Goal: Check status: Check status

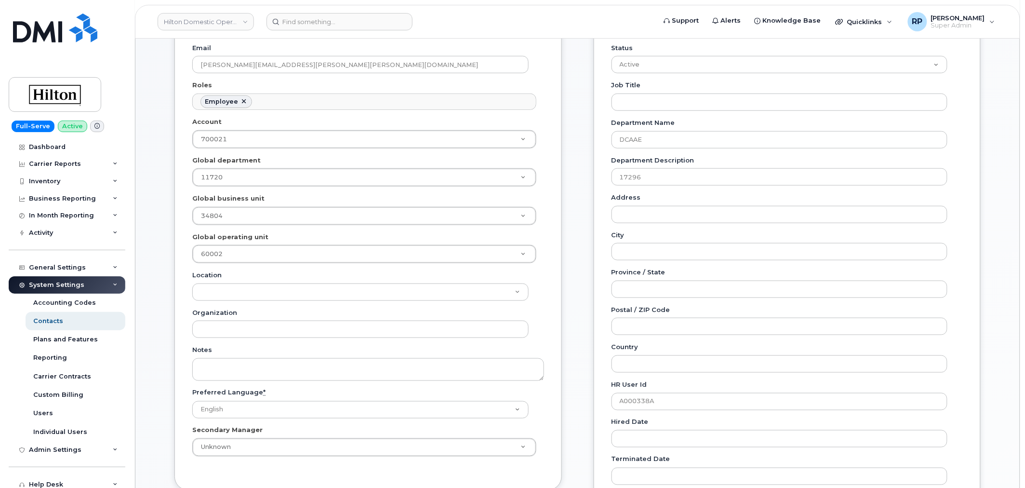
scroll to position [29, 0]
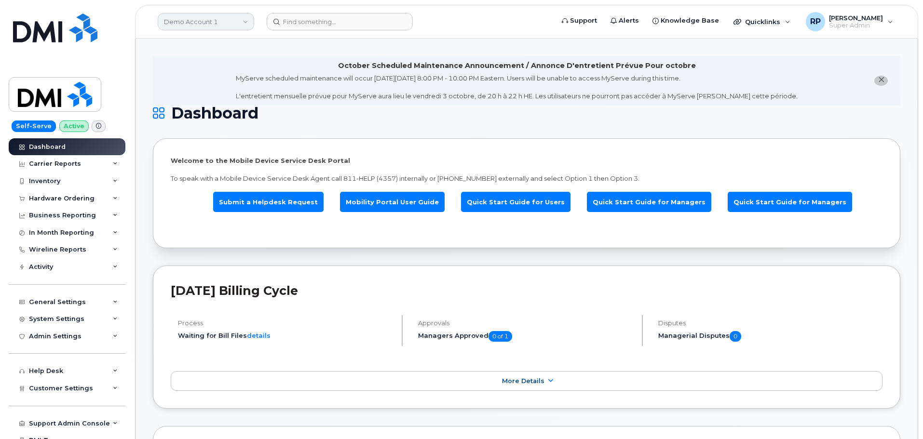
click at [219, 27] on link "Demo Account 1" at bounding box center [206, 21] width 96 height 17
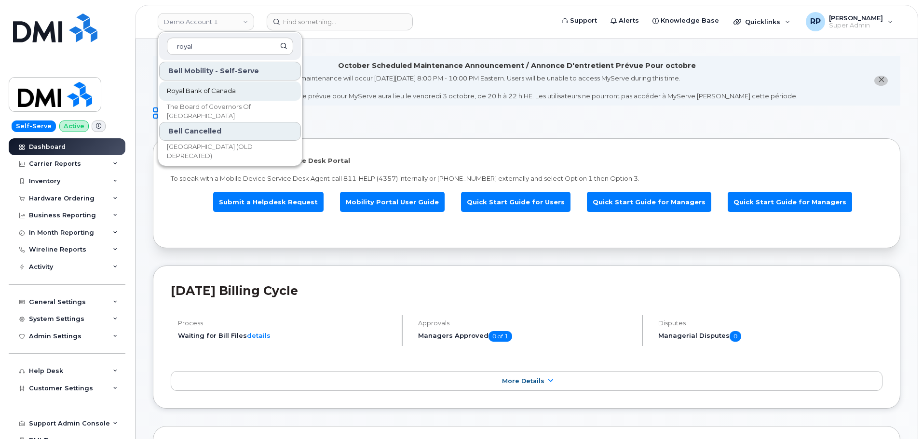
type input "royal"
click at [201, 93] on span "Royal Bank of Canada" at bounding box center [201, 91] width 69 height 10
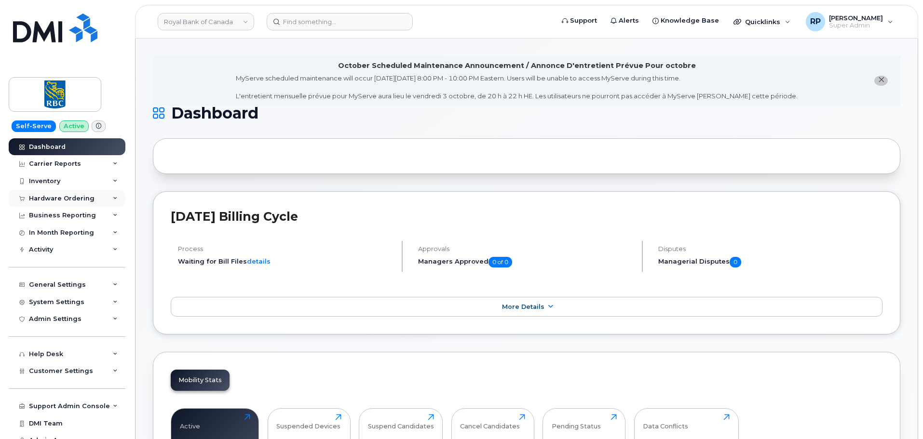
click at [99, 202] on div "Hardware Ordering" at bounding box center [67, 198] width 117 height 17
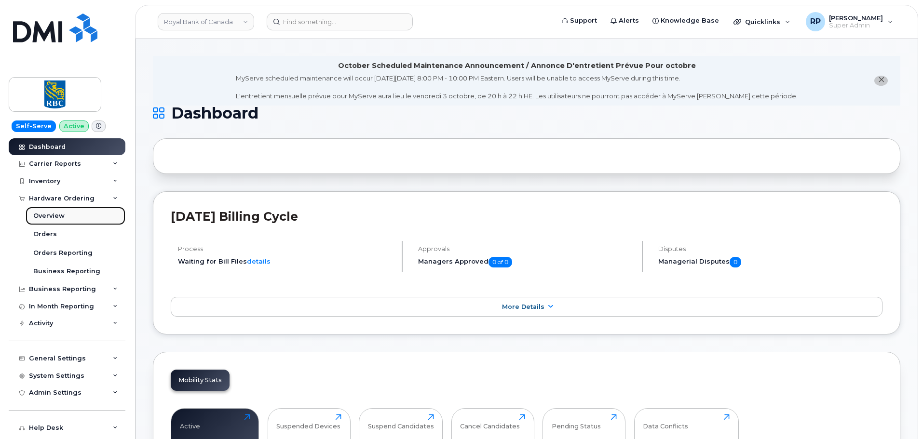
click at [51, 217] on div "Overview" at bounding box center [48, 216] width 31 height 9
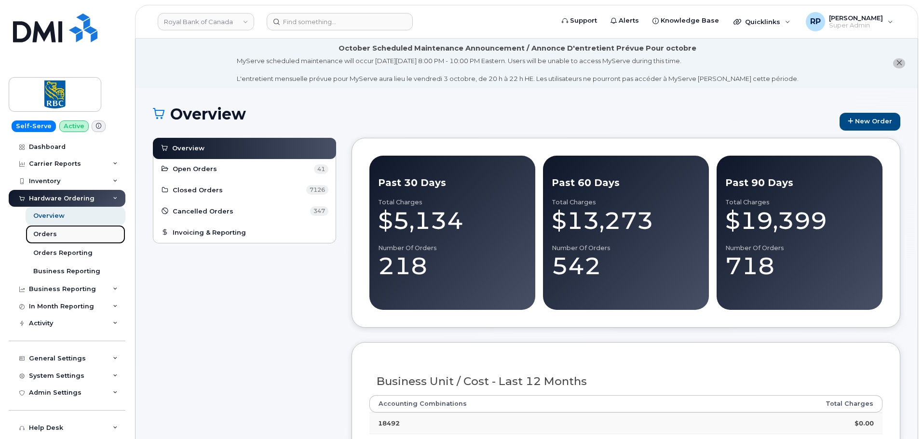
click at [52, 234] on div "Orders" at bounding box center [45, 234] width 24 height 9
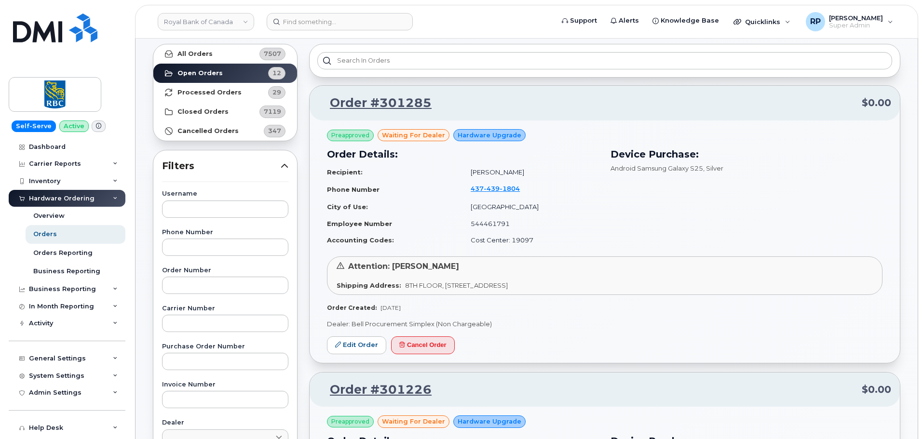
scroll to position [81, 0]
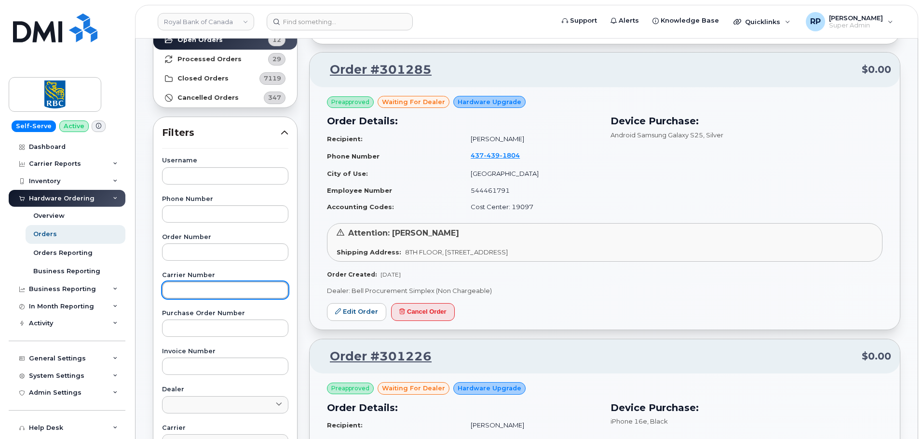
click at [205, 296] on input "text" at bounding box center [225, 290] width 126 height 17
paste input "2859019"
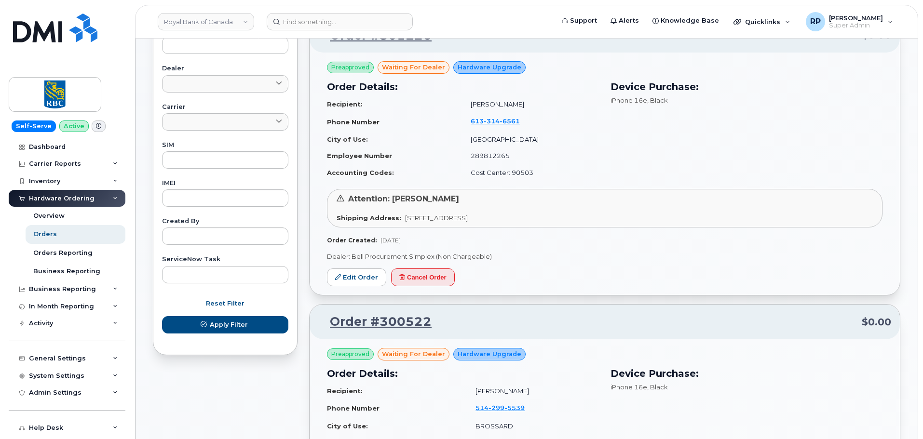
type input "2859019"
click at [227, 315] on div "Reset Filter Apply Filter" at bounding box center [225, 314] width 126 height 39
click at [228, 328] on span "Apply Filter" at bounding box center [229, 324] width 38 height 9
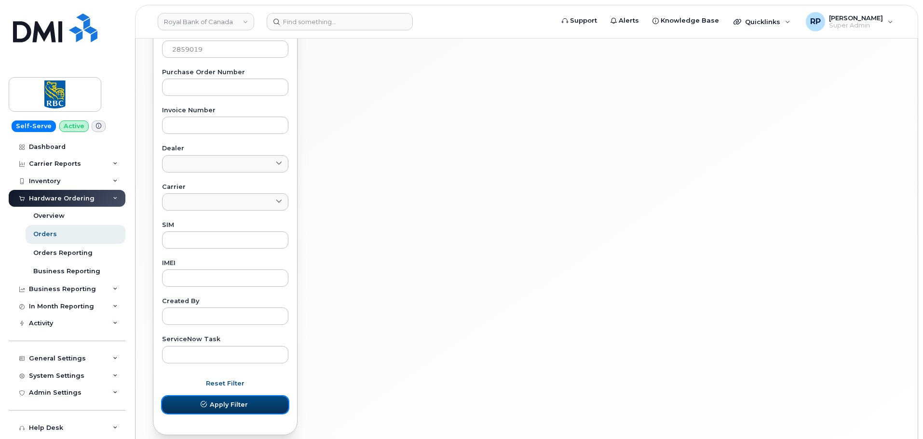
scroll to position [161, 0]
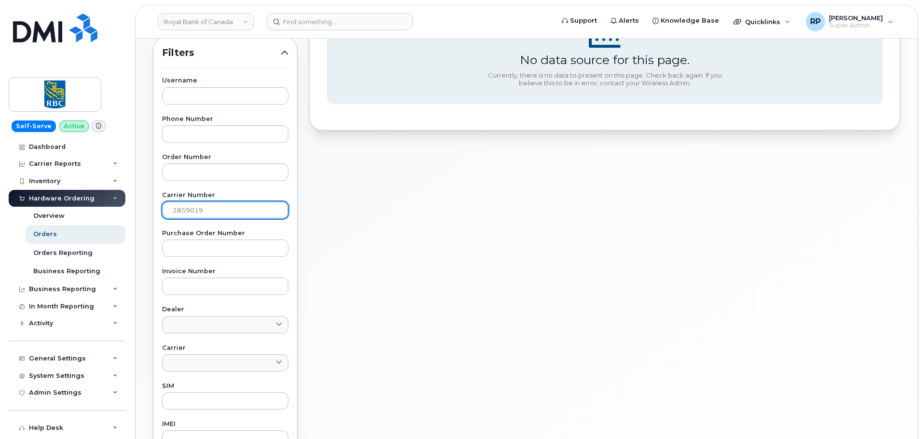
click at [220, 205] on input "2859019" at bounding box center [225, 210] width 126 height 17
drag, startPoint x: 171, startPoint y: 212, endPoint x: 116, endPoint y: 213, distance: 55.0
click at [135, 213] on div "Royal Bank of Canada Support Alerts Knowledge Base Quicklinks Suspend / Cancel …" at bounding box center [526, 246] width 782 height 736
drag, startPoint x: 250, startPoint y: 208, endPoint x: 150, endPoint y: 211, distance: 99.3
click at [150, 211] on div "Username Phone Number Order Number Carrier Number 2859019 Purchase Order Number…" at bounding box center [224, 301] width 149 height 446
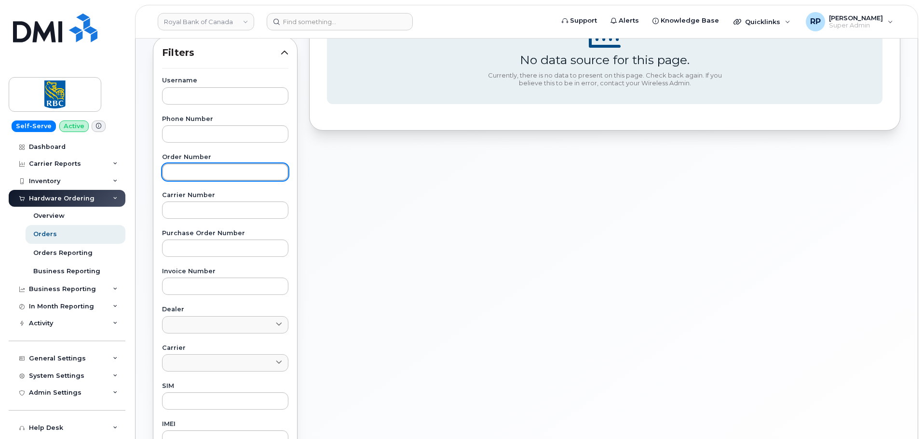
click at [205, 171] on input "text" at bounding box center [225, 171] width 126 height 17
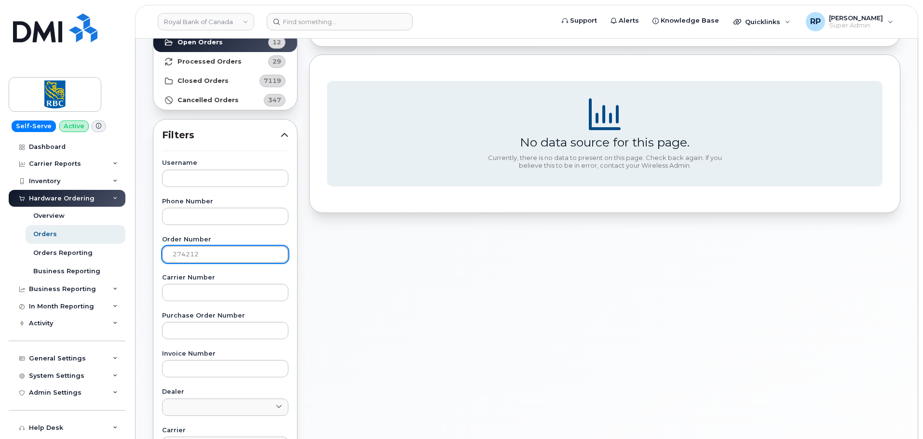
scroll to position [0, 0]
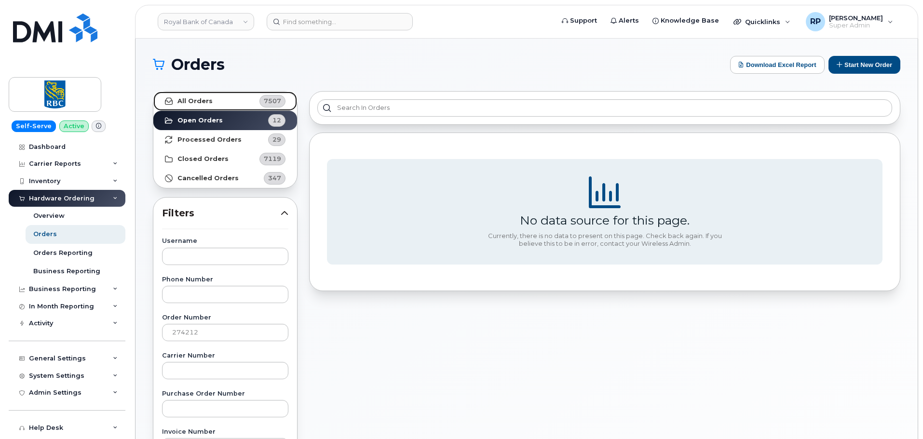
click at [204, 101] on strong "All Orders" at bounding box center [194, 101] width 35 height 8
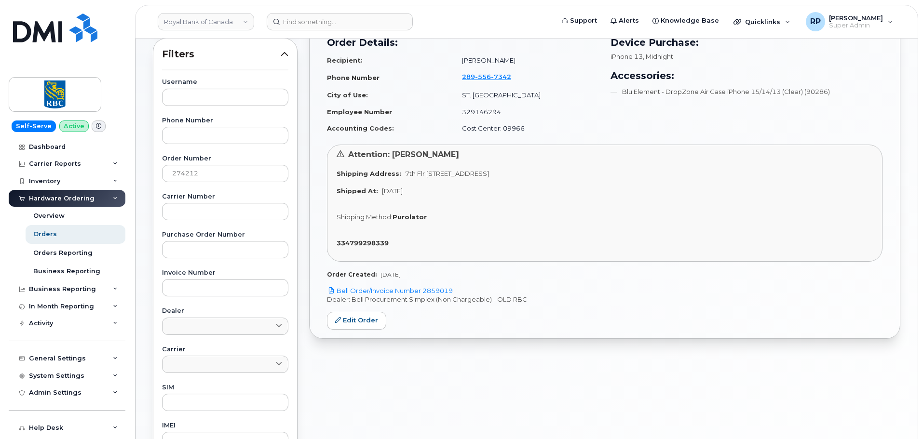
scroll to position [161, 0]
click at [394, 289] on link "Bell Order/Invoice Number 2859019" at bounding box center [390, 289] width 126 height 8
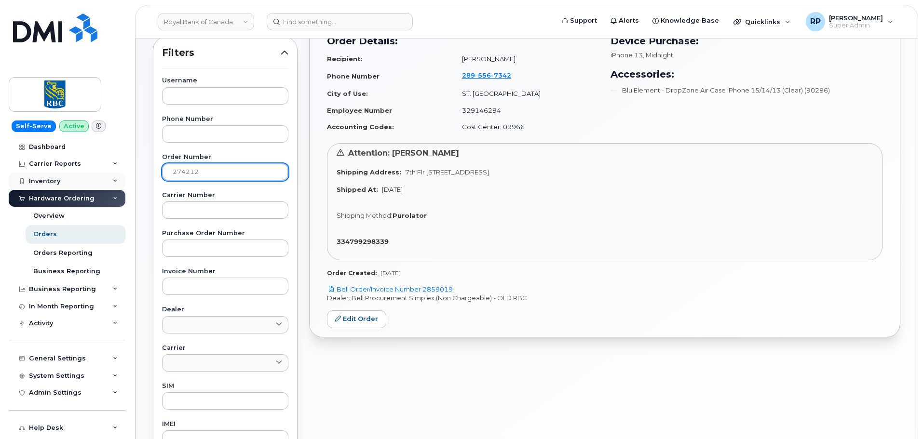
drag, startPoint x: 207, startPoint y: 171, endPoint x: 82, endPoint y: 175, distance: 125.4
click at [135, 175] on div "Royal Bank of Canada Support Alerts Knowledge Base Quicklinks Suspend / Cancel …" at bounding box center [526, 246] width 782 height 736
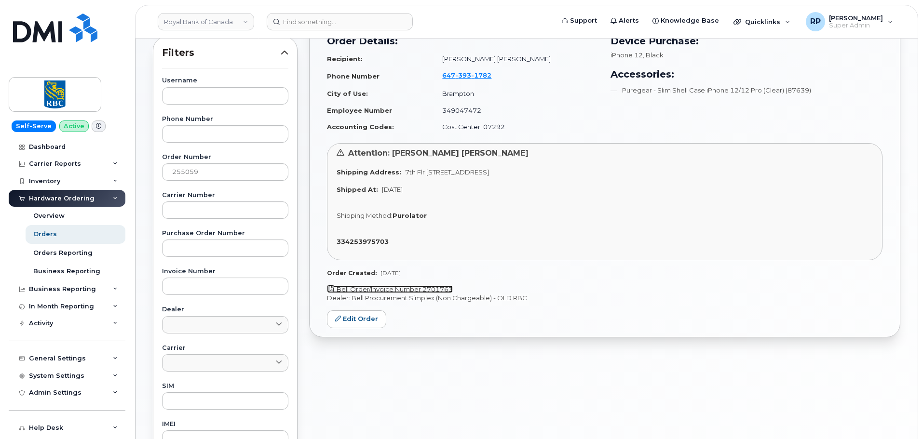
click at [402, 291] on link "Bell Order/Invoice Number 2701763" at bounding box center [390, 289] width 126 height 8
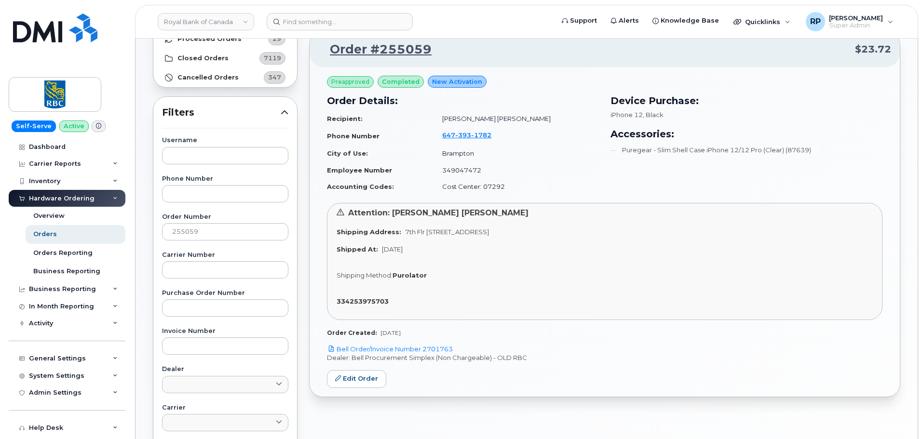
scroll to position [0, 0]
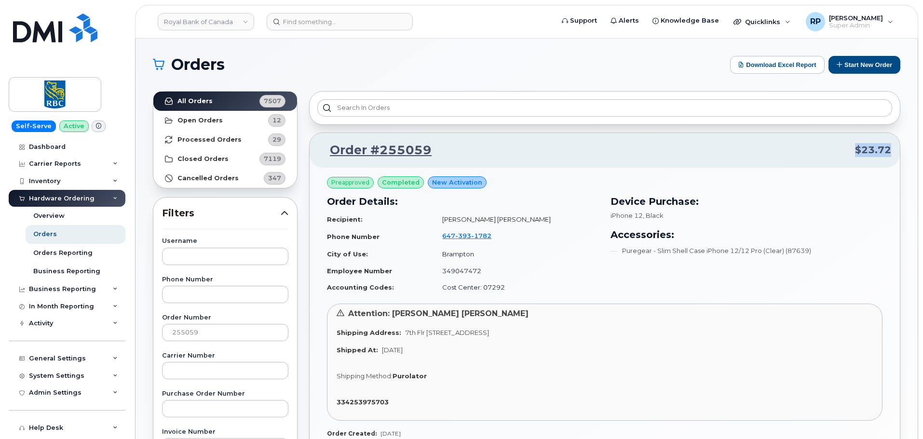
drag, startPoint x: 847, startPoint y: 148, endPoint x: 897, endPoint y: 149, distance: 49.2
click at [897, 149] on div "Order #255059 $23.72" at bounding box center [604, 150] width 590 height 35
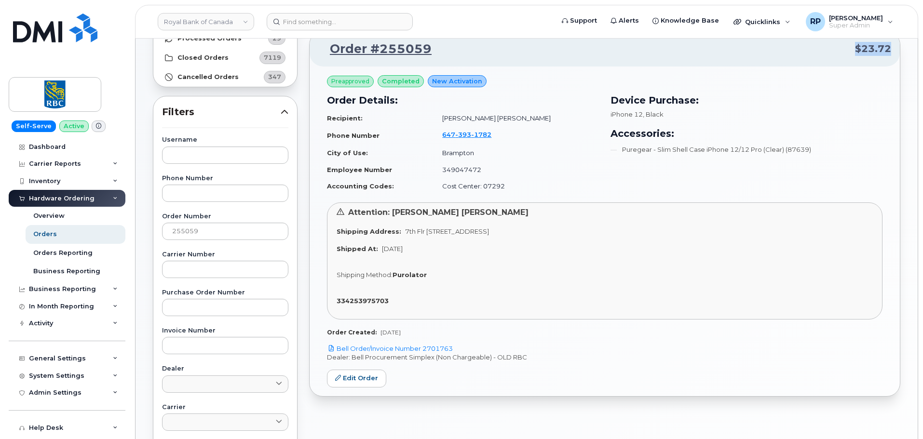
scroll to position [81, 0]
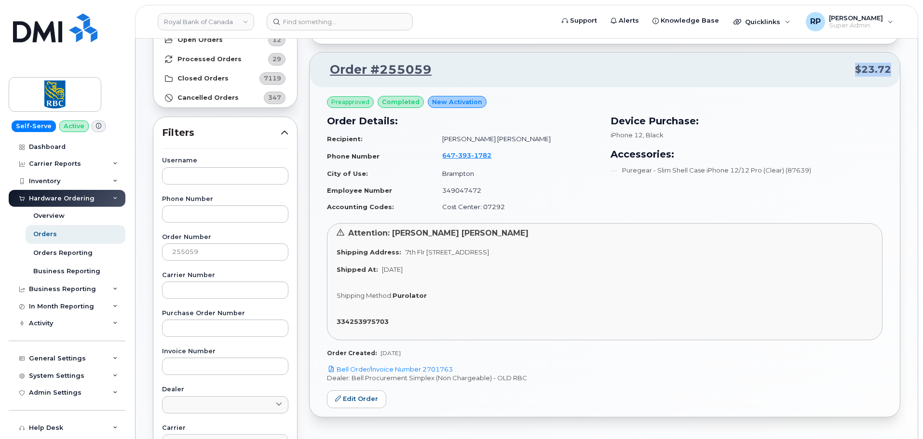
click at [853, 70] on p "Order #255059 $23.72" at bounding box center [604, 69] width 573 height 17
drag, startPoint x: 853, startPoint y: 70, endPoint x: 878, endPoint y: 74, distance: 25.4
click at [878, 74] on p "Order #255059 $23.72" at bounding box center [604, 69] width 573 height 17
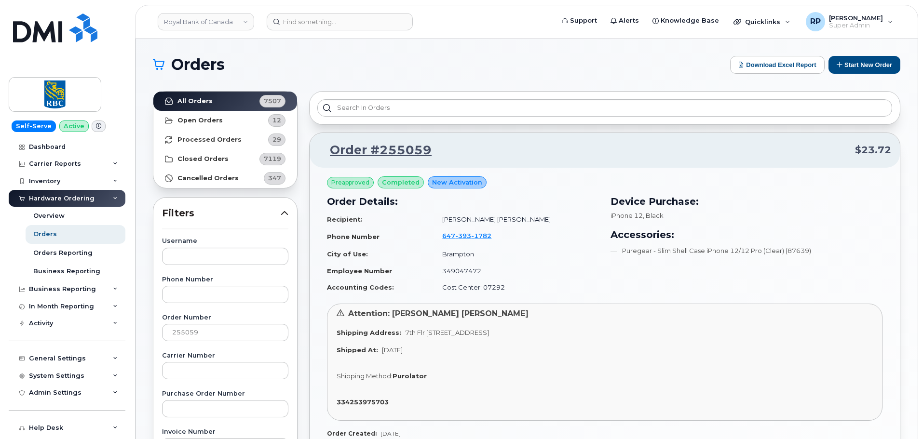
drag, startPoint x: 302, startPoint y: 4, endPoint x: 559, endPoint y: 366, distance: 444.2
click at [559, 366] on div "Attention: Sumeet Singh Padda Shipping Address: 7th Flr 330 Front St W Toronto …" at bounding box center [604, 362] width 555 height 117
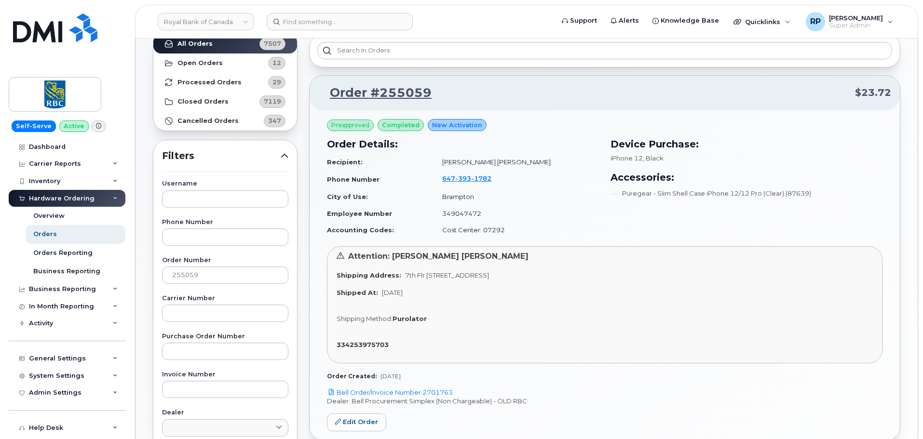
scroll to position [81, 0]
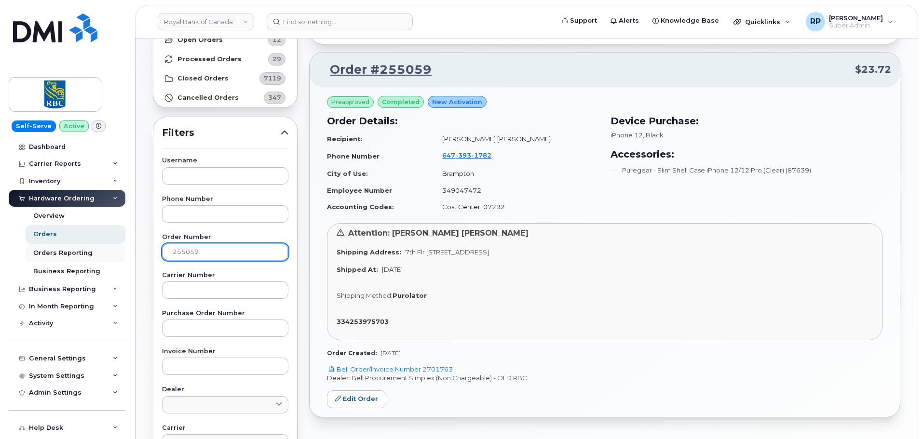
drag, startPoint x: 192, startPoint y: 252, endPoint x: 65, endPoint y: 249, distance: 127.3
click at [135, 250] on div "Royal Bank of Canada Support Alerts Knowledge Base Quicklinks Suspend / Cancel …" at bounding box center [526, 326] width 782 height 736
paste input "3016793"
type input "3"
type input "300859"
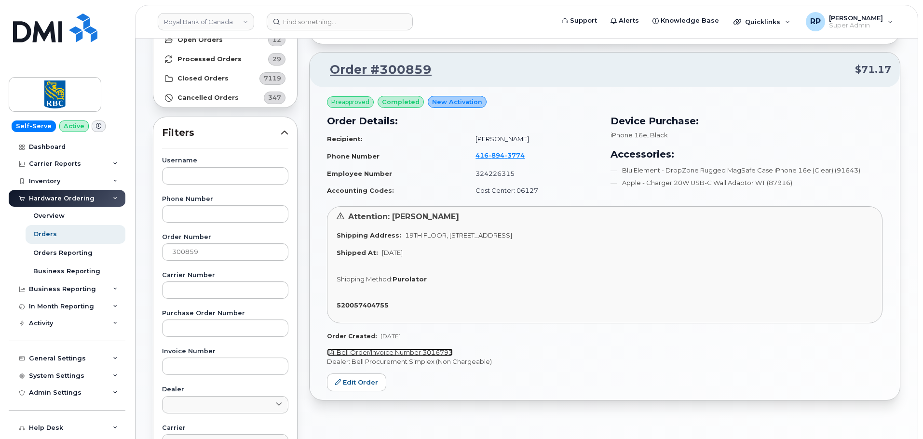
click at [437, 350] on link "Bell Order/Invoice Number 3016793" at bounding box center [390, 353] width 126 height 8
drag, startPoint x: 180, startPoint y: 256, endPoint x: 115, endPoint y: 256, distance: 64.6
click at [135, 256] on div "Royal Bank of Canada Support Alerts Knowledge Base Quicklinks Suspend / Cancel …" at bounding box center [526, 326] width 782 height 736
click at [192, 365] on input "text" at bounding box center [225, 366] width 126 height 17
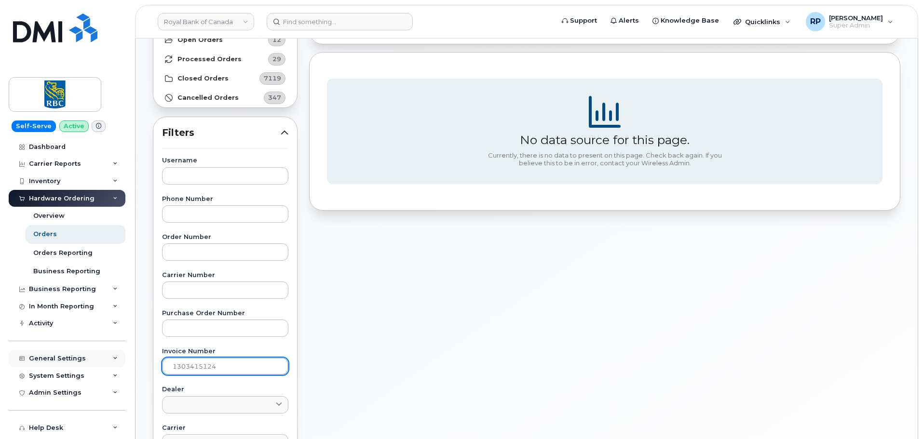
drag, startPoint x: 229, startPoint y: 365, endPoint x: 91, endPoint y: 362, distance: 138.4
click at [135, 362] on div "Royal Bank of Canada Support Alerts Knowledge Base Quicklinks Suspend / Cancel …" at bounding box center [526, 326] width 782 height 736
drag, startPoint x: 245, startPoint y: 374, endPoint x: 134, endPoint y: 370, distance: 111.9
click at [134, 370] on body "Royal Bank of Canada Support Alerts Knowledge Base Quicklinks Suspend / Cancel …" at bounding box center [461, 321] width 923 height 805
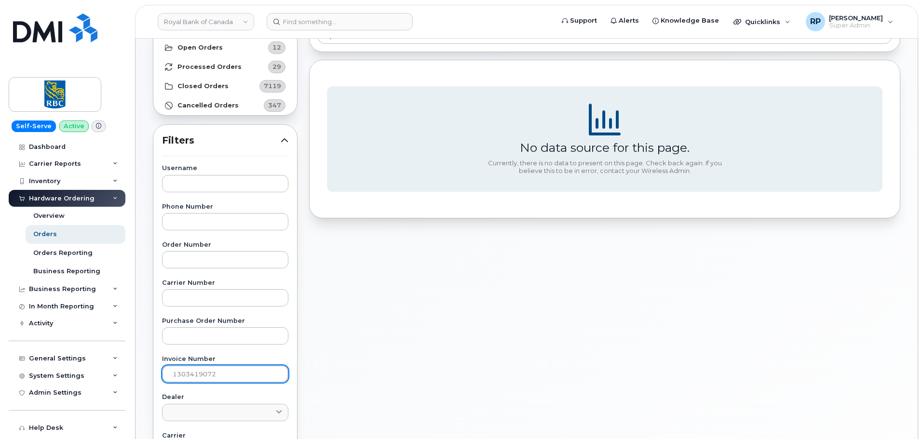
scroll to position [241, 0]
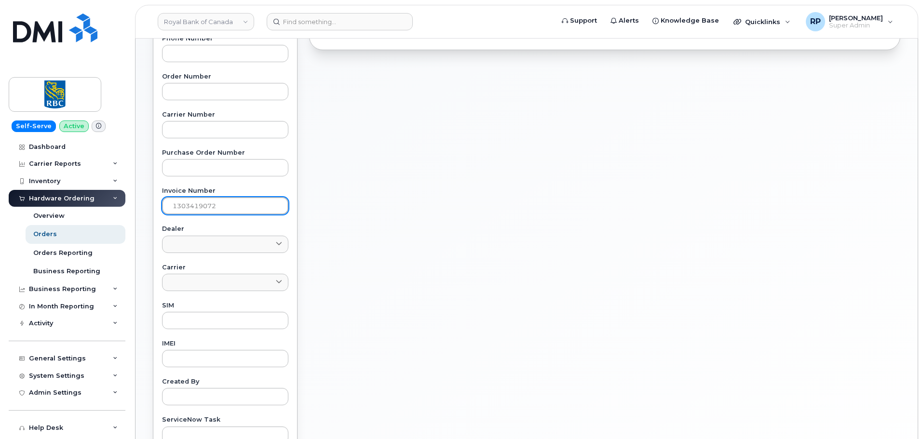
type input "1303419072"
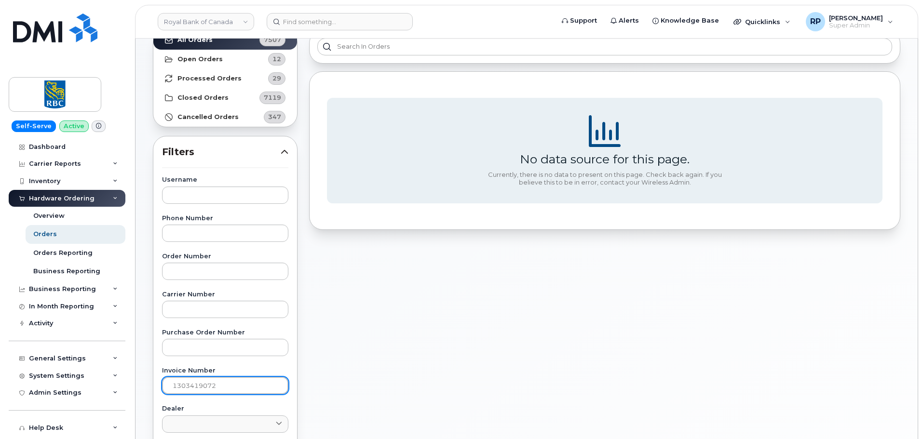
scroll to position [81, 0]
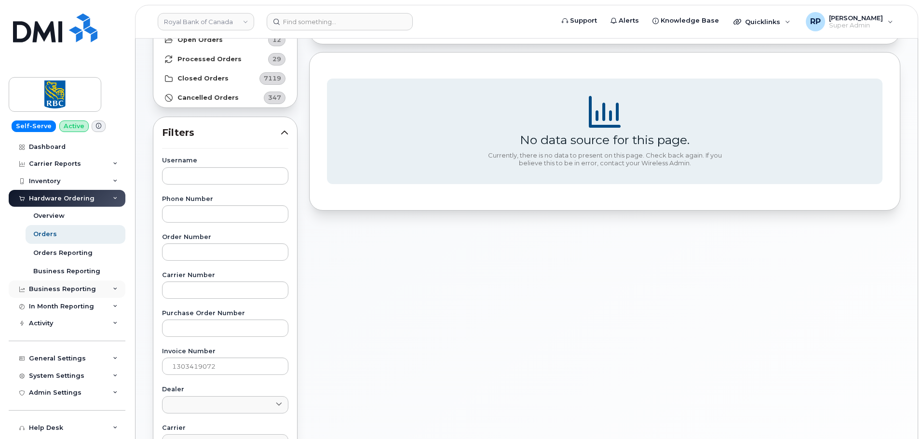
click at [78, 292] on div "Business Reporting" at bounding box center [62, 289] width 67 height 8
click at [103, 162] on div "Carrier Reports" at bounding box center [67, 163] width 117 height 17
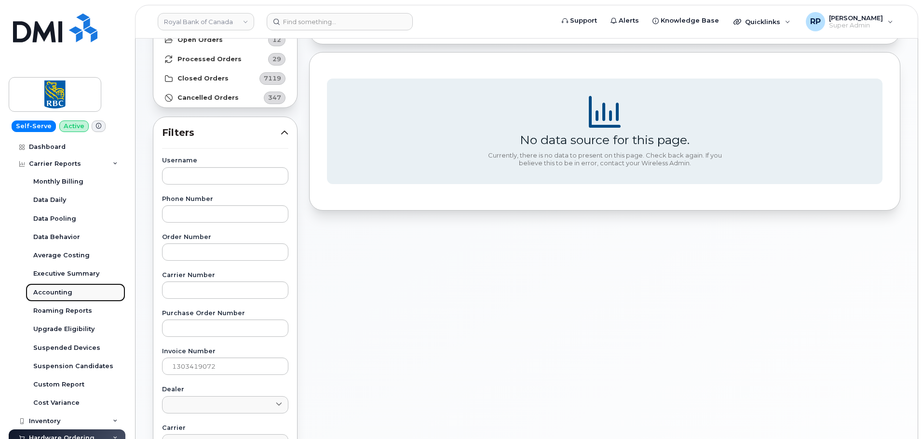
click at [54, 290] on div "Accounting" at bounding box center [52, 292] width 39 height 9
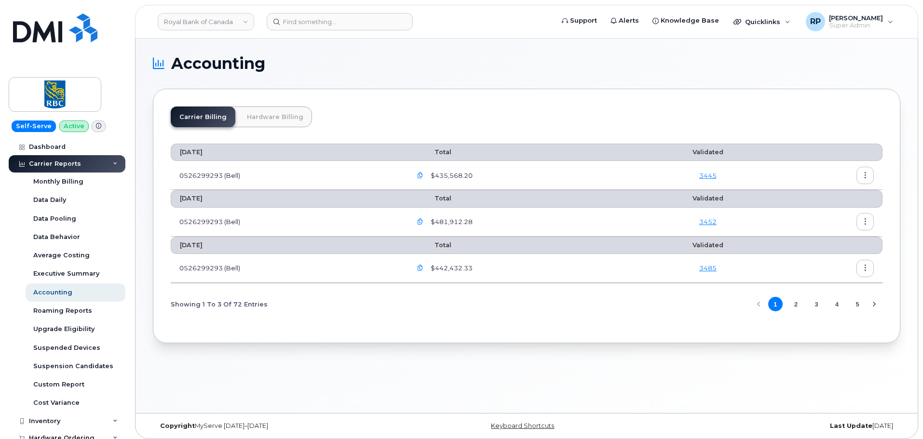
click at [269, 115] on link "Hardware Billing" at bounding box center [275, 117] width 74 height 21
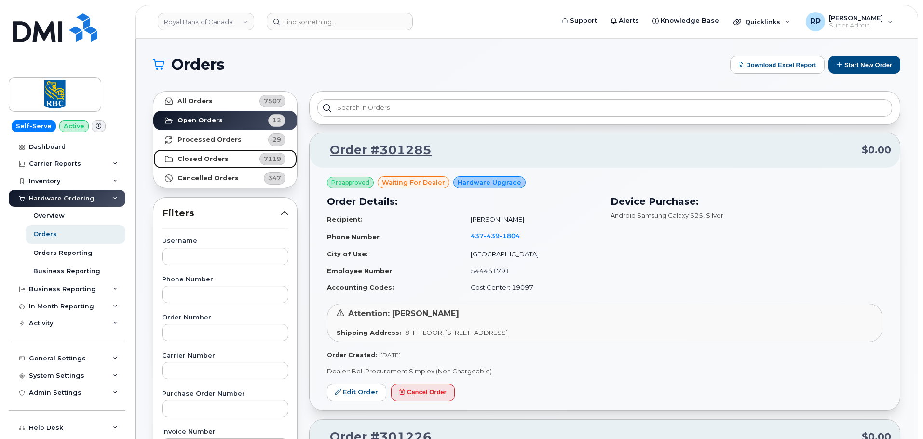
click at [210, 156] on strong "Closed Orders" at bounding box center [202, 159] width 51 height 8
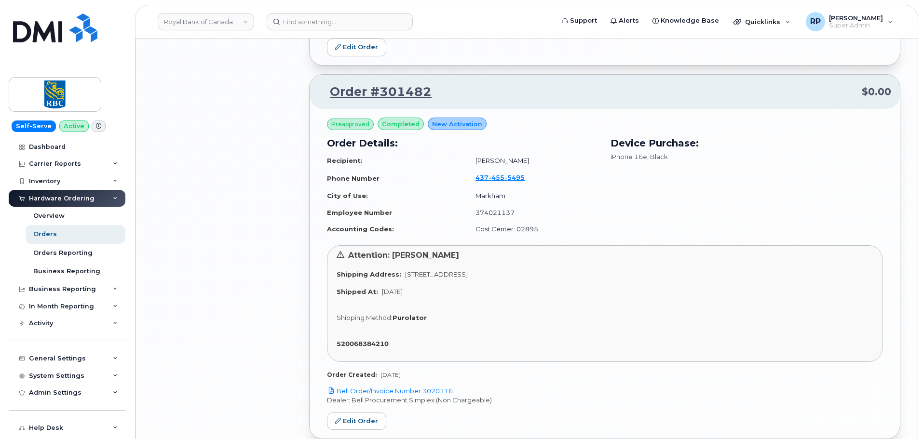
scroll to position [1687, 0]
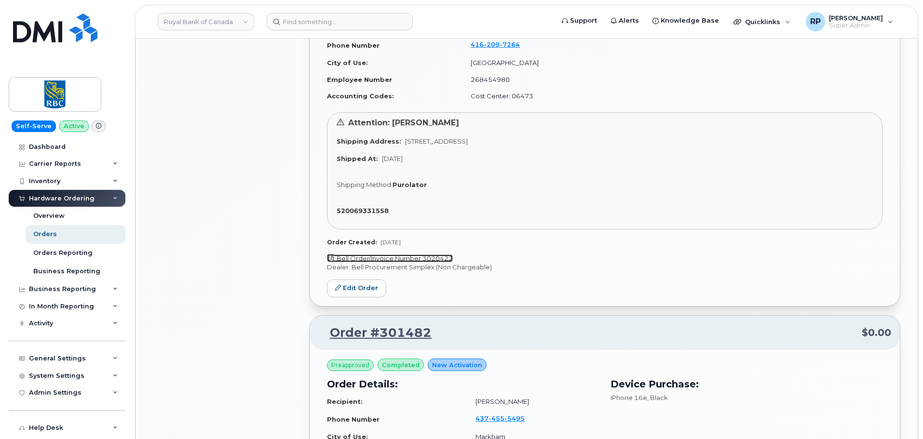
click at [404, 260] on link "Bell Order/Invoice Number 3020422" at bounding box center [390, 259] width 126 height 8
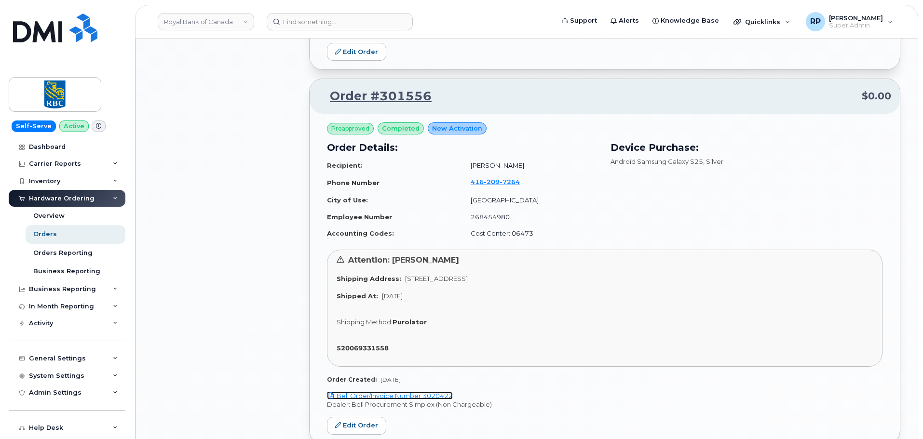
scroll to position [1527, 0]
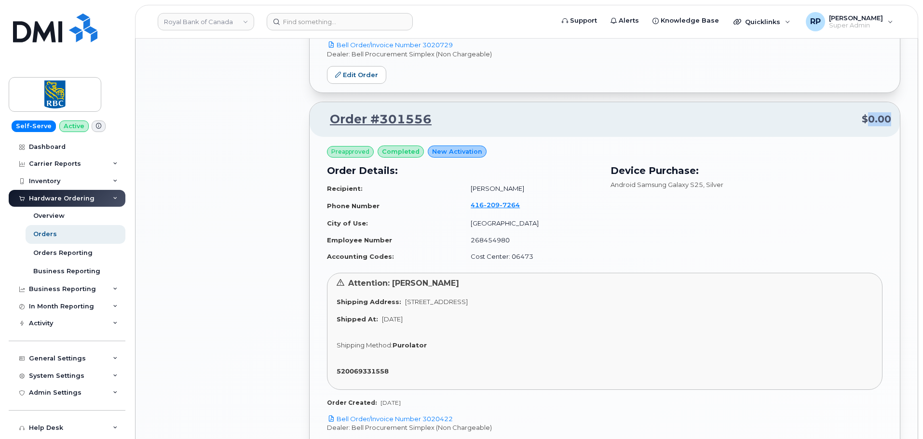
drag, startPoint x: 867, startPoint y: 120, endPoint x: 891, endPoint y: 120, distance: 24.6
click at [889, 120] on span "$0.00" at bounding box center [875, 119] width 29 height 14
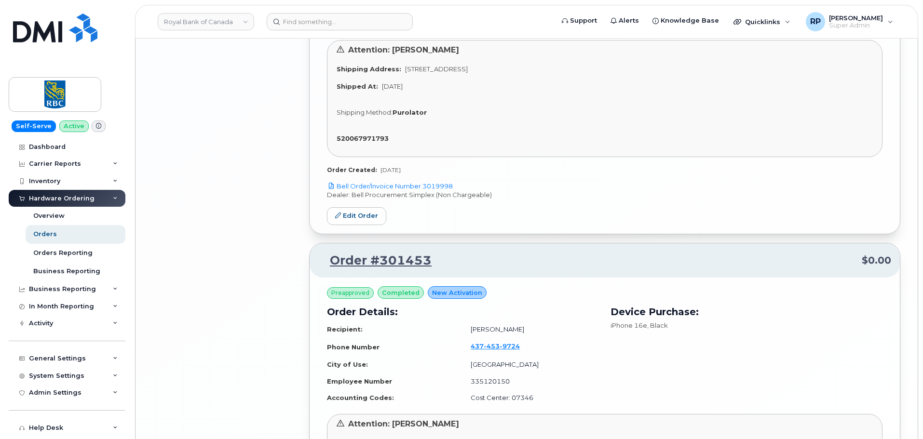
scroll to position [2738, 0]
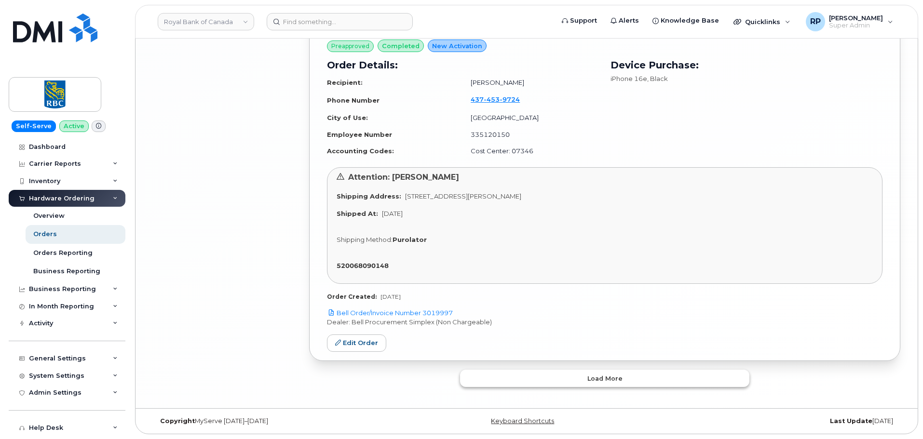
click at [650, 378] on button "Load more" at bounding box center [604, 378] width 289 height 17
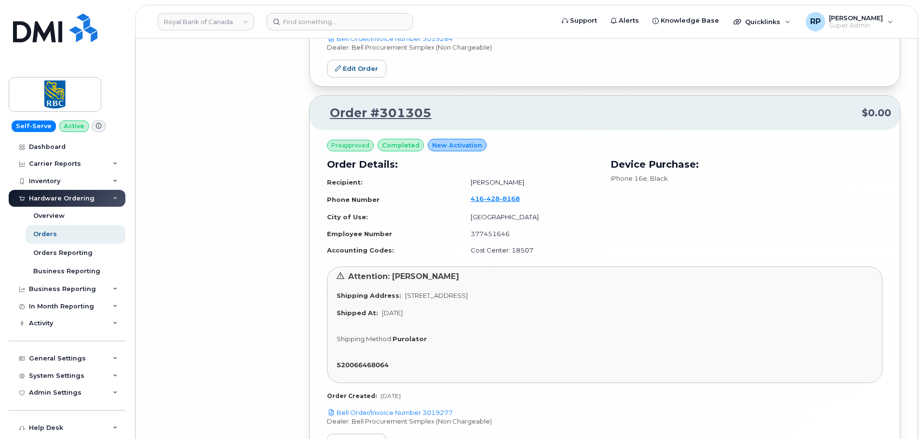
scroll to position [5730, 0]
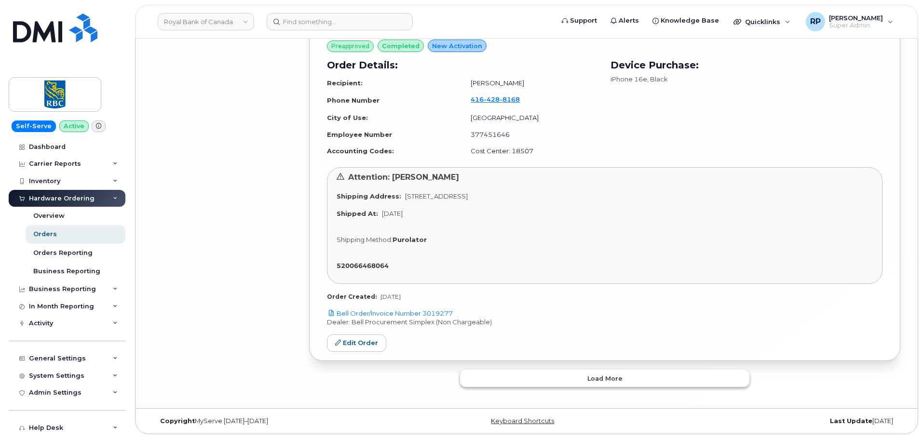
click at [543, 384] on button "Load more" at bounding box center [604, 378] width 289 height 17
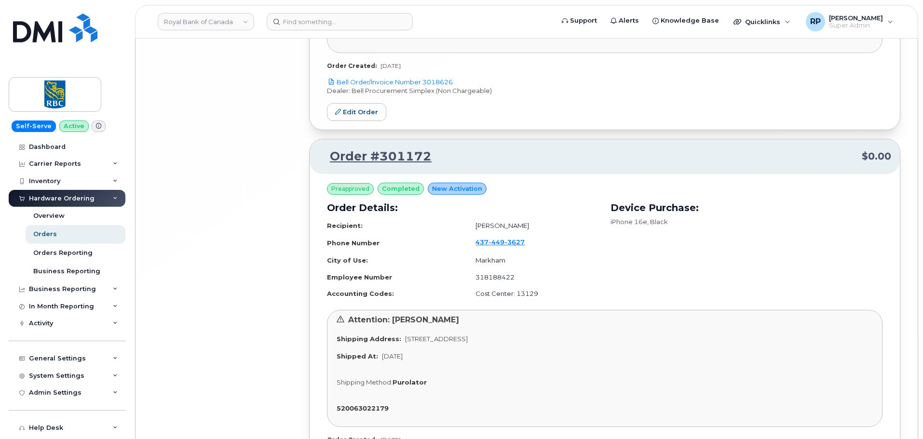
scroll to position [8722, 0]
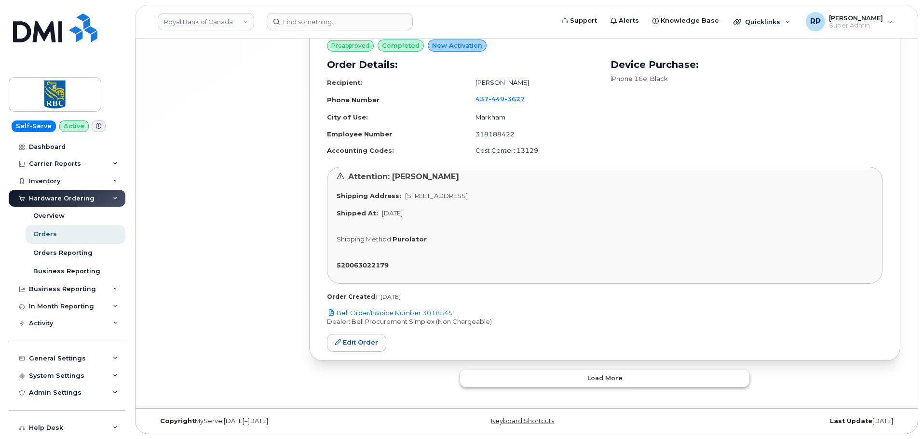
click at [543, 384] on button "Load more" at bounding box center [604, 378] width 289 height 17
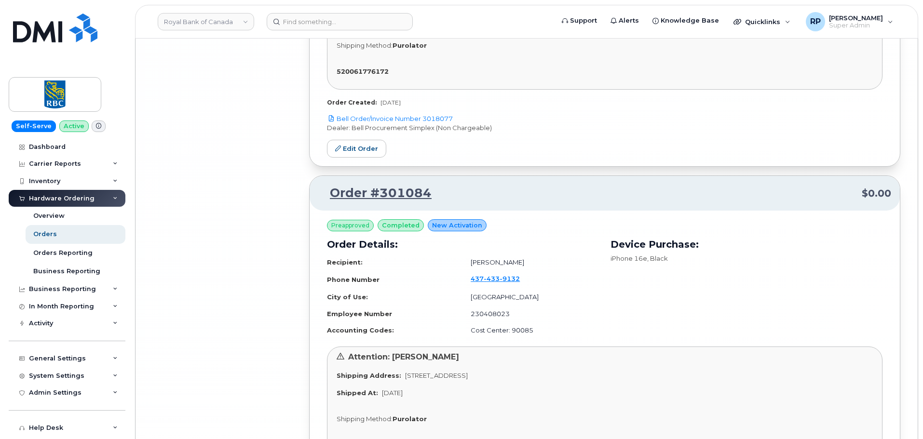
scroll to position [11714, 0]
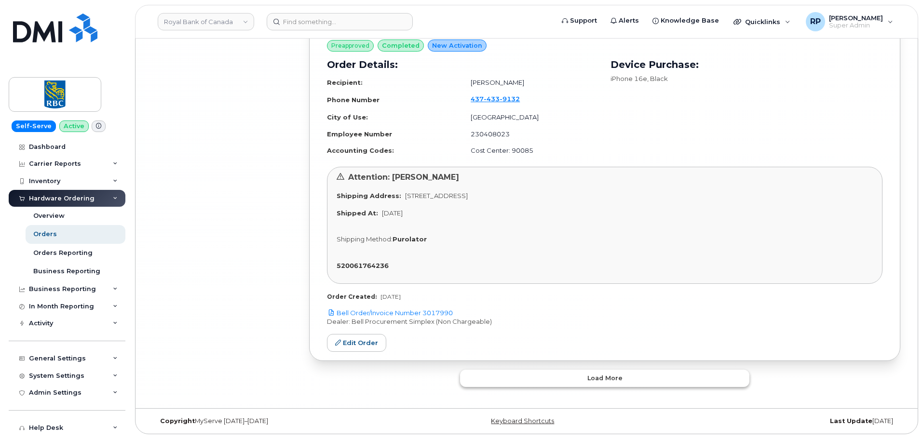
click at [568, 384] on button "Load more" at bounding box center [604, 378] width 289 height 17
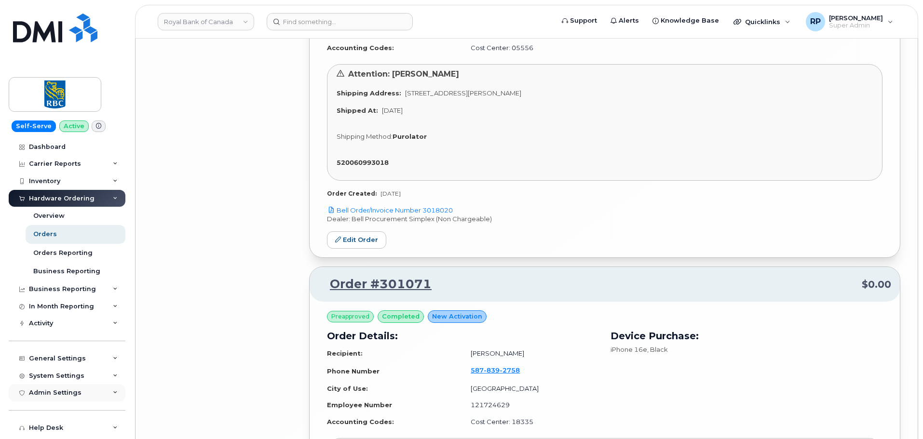
scroll to position [12196, 0]
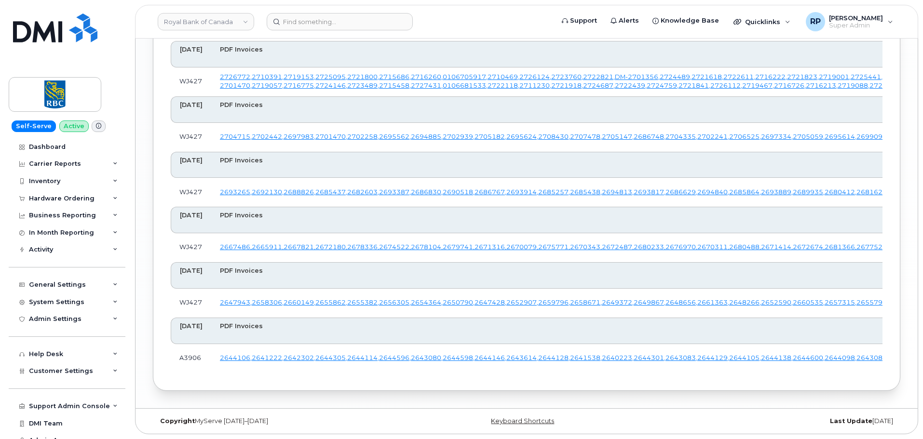
scroll to position [2089, 0]
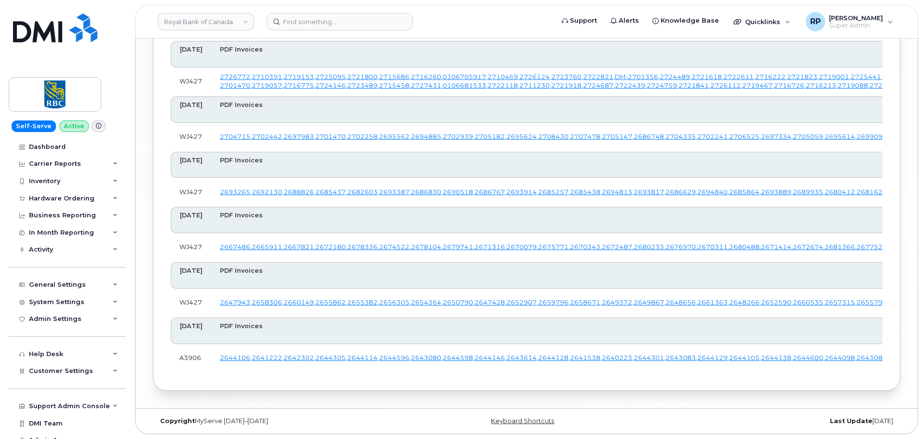
drag, startPoint x: 200, startPoint y: 277, endPoint x: 179, endPoint y: 278, distance: 20.8
drag, startPoint x: 179, startPoint y: 274, endPoint x: 203, endPoint y: 276, distance: 24.2
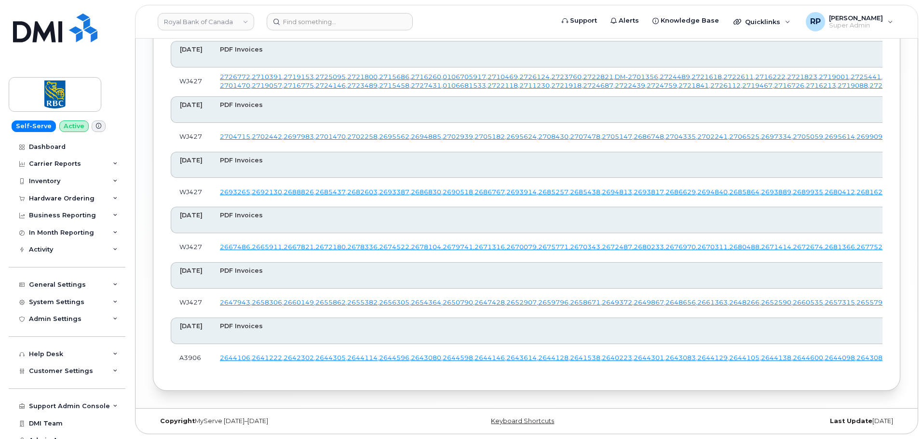
drag, startPoint x: 203, startPoint y: 276, endPoint x: 192, endPoint y: 277, distance: 11.1
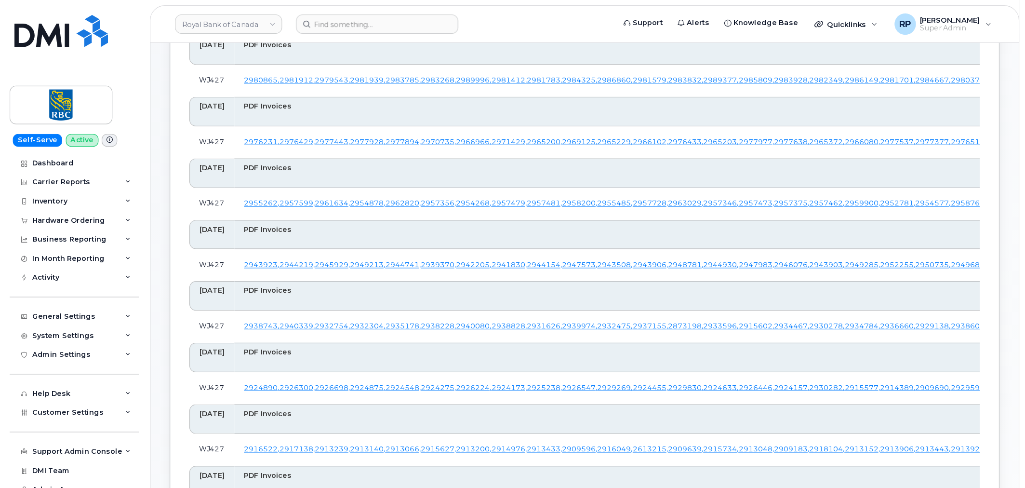
scroll to position [0, 0]
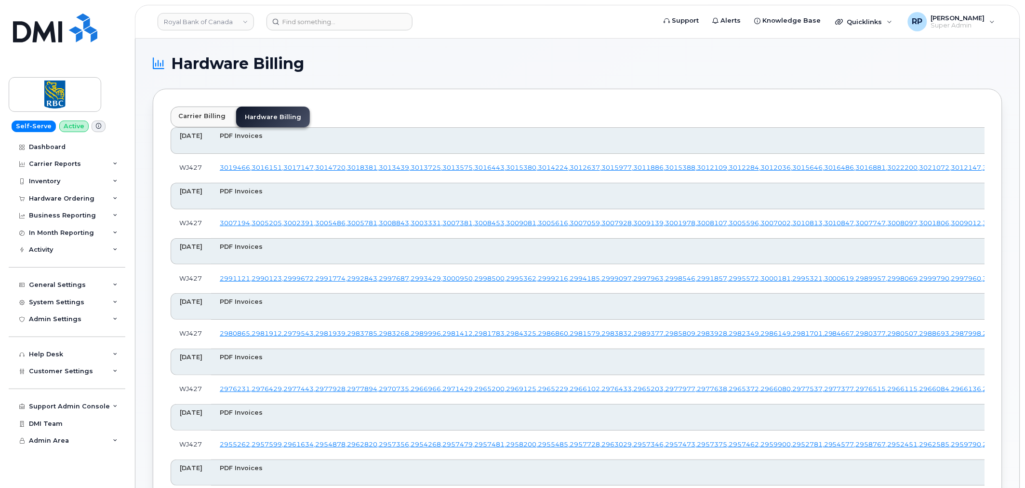
click at [191, 238] on td "WJ427" at bounding box center [191, 223] width 40 height 29
click at [59, 166] on div "Carrier Reports" at bounding box center [55, 164] width 52 height 8
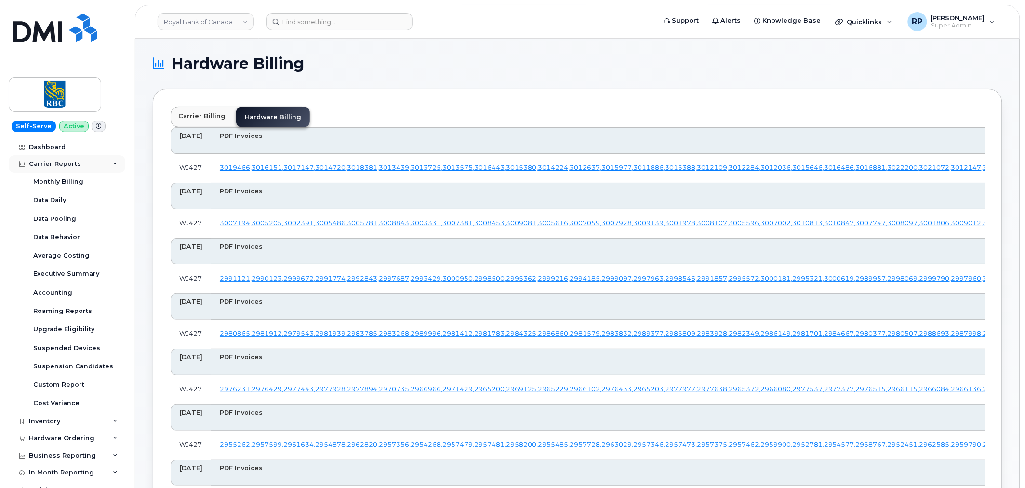
click at [72, 162] on div "Carrier Reports" at bounding box center [55, 164] width 52 height 8
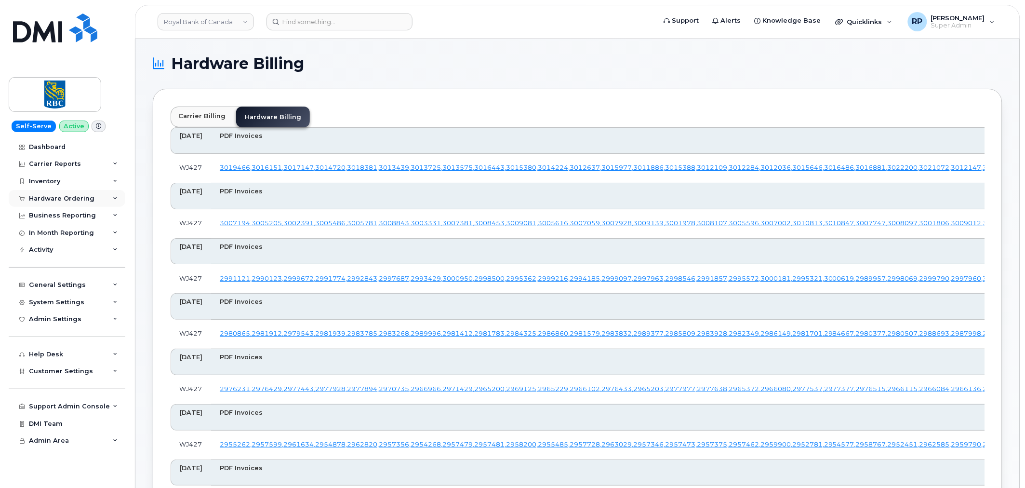
click at [67, 191] on div "Hardware Ordering" at bounding box center [67, 198] width 117 height 17
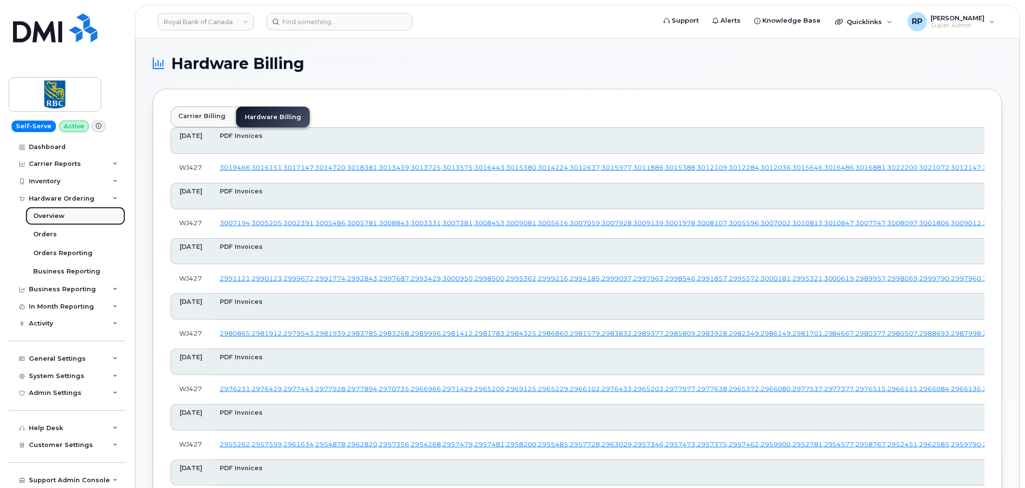
click at [54, 217] on div "Overview" at bounding box center [48, 216] width 31 height 9
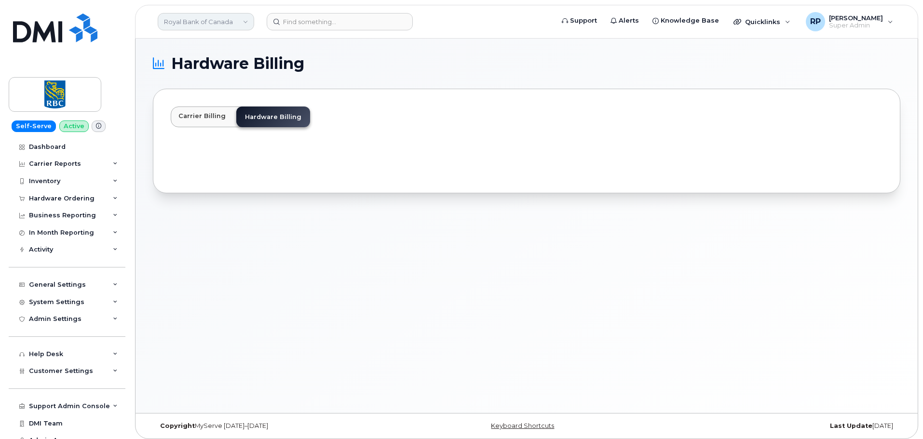
click at [215, 25] on link "Royal Bank of Canada" at bounding box center [206, 21] width 96 height 17
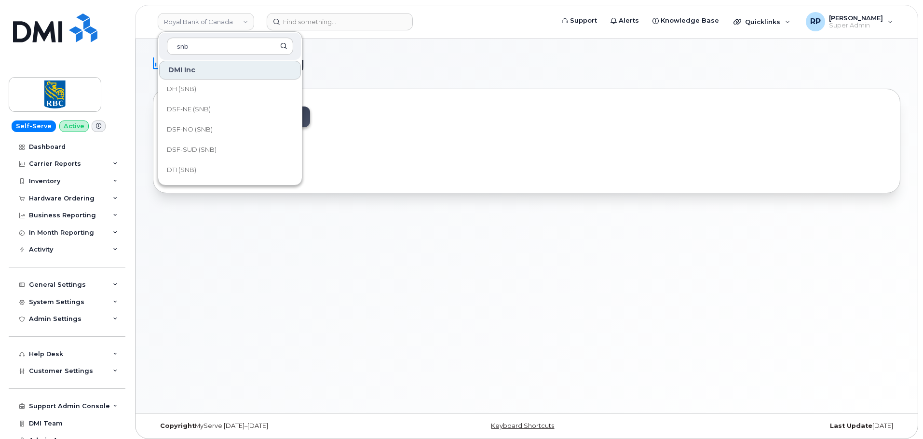
scroll to position [81, 0]
type input "snb"
click at [179, 152] on span "DSF-NO (SNB)" at bounding box center [190, 153] width 46 height 10
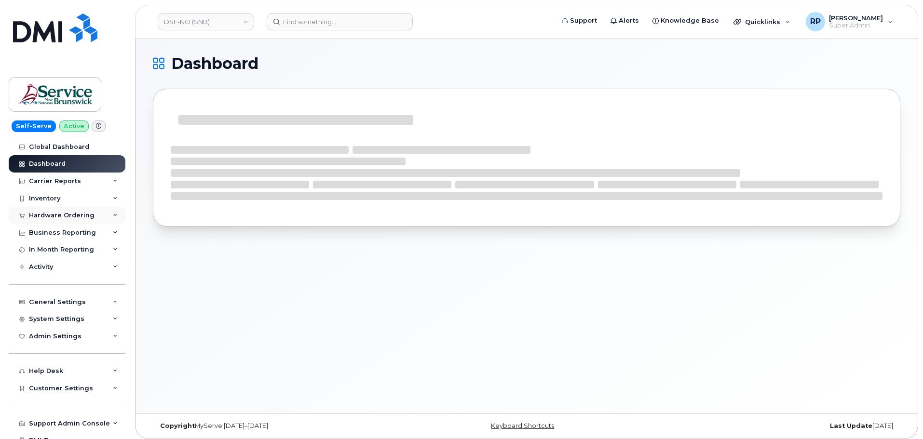
click at [54, 215] on div "Hardware Ordering" at bounding box center [62, 216] width 66 height 8
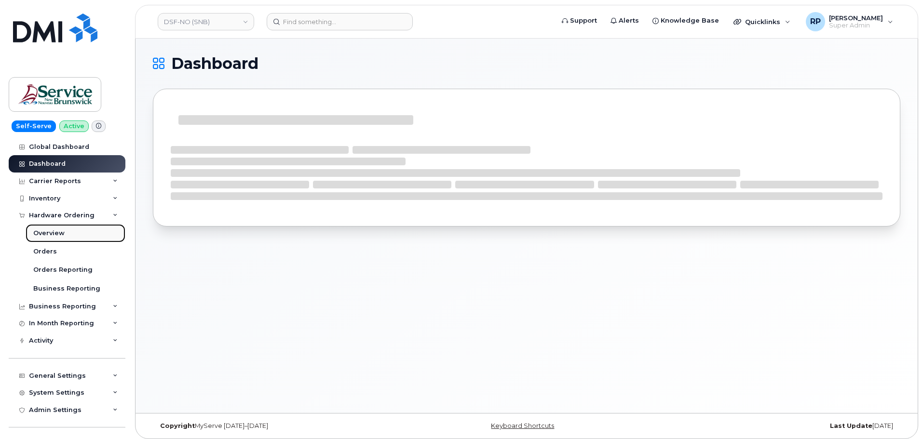
click at [58, 233] on div "Overview" at bounding box center [48, 233] width 31 height 9
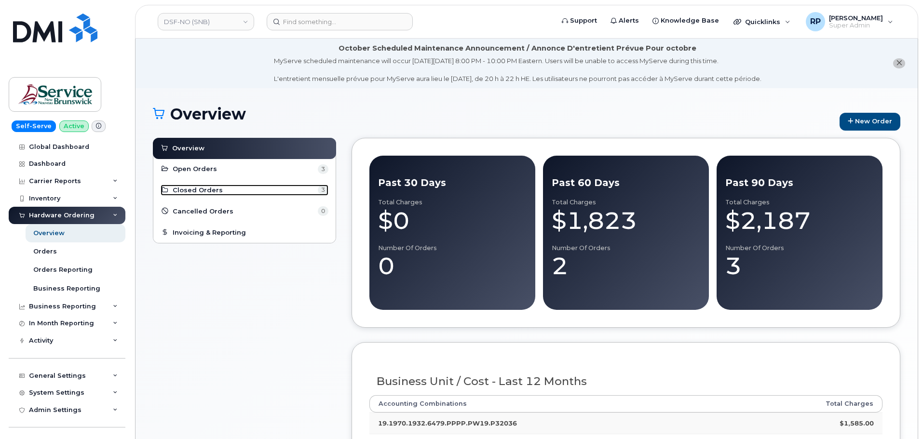
click at [223, 188] on link "Closed Orders 3" at bounding box center [245, 191] width 168 height 12
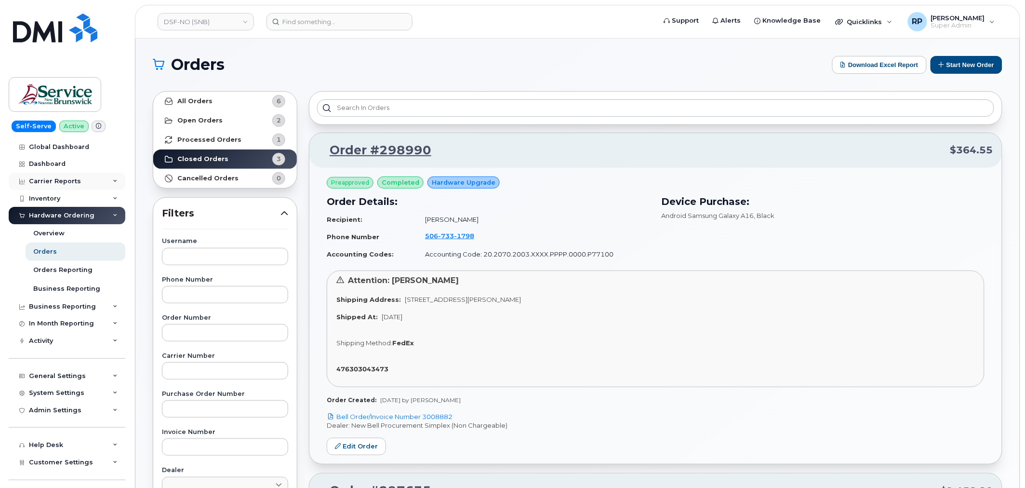
click at [68, 180] on div "Carrier Reports" at bounding box center [55, 181] width 52 height 8
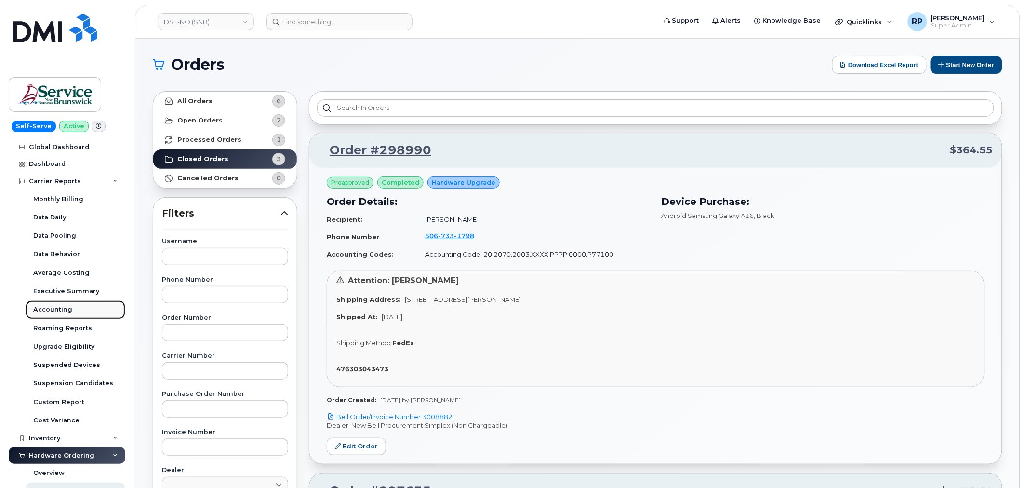
click at [60, 308] on div "Accounting" at bounding box center [52, 309] width 39 height 9
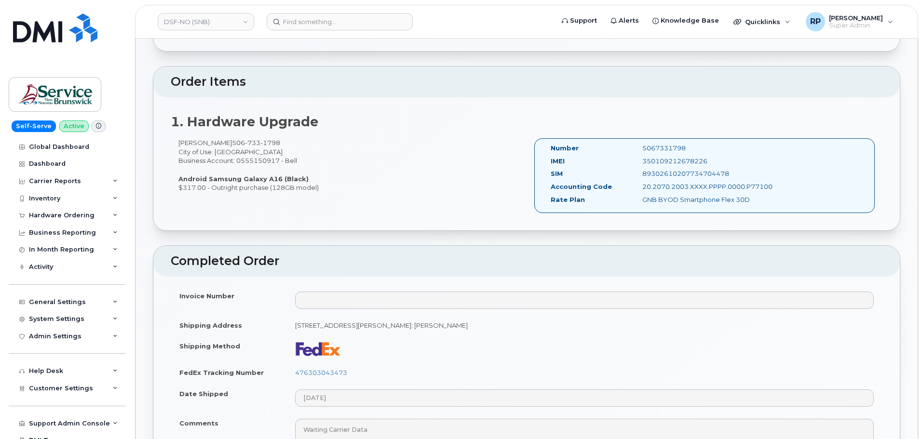
scroll to position [322, 0]
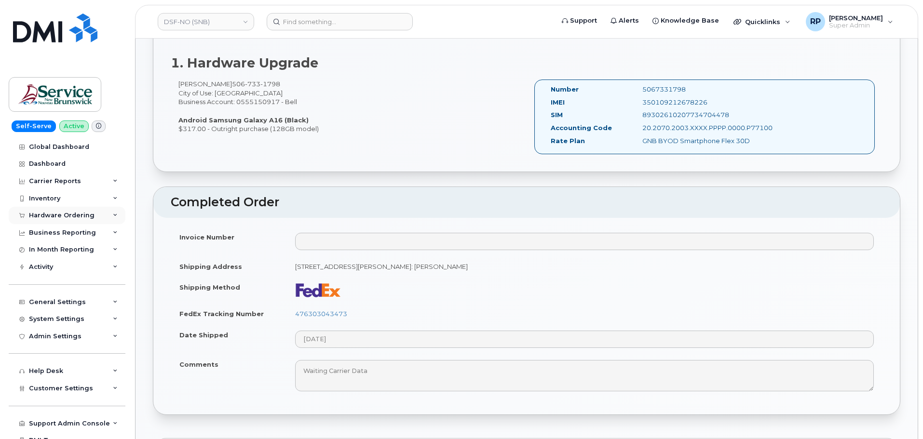
click at [69, 217] on div "Hardware Ordering" at bounding box center [62, 216] width 66 height 8
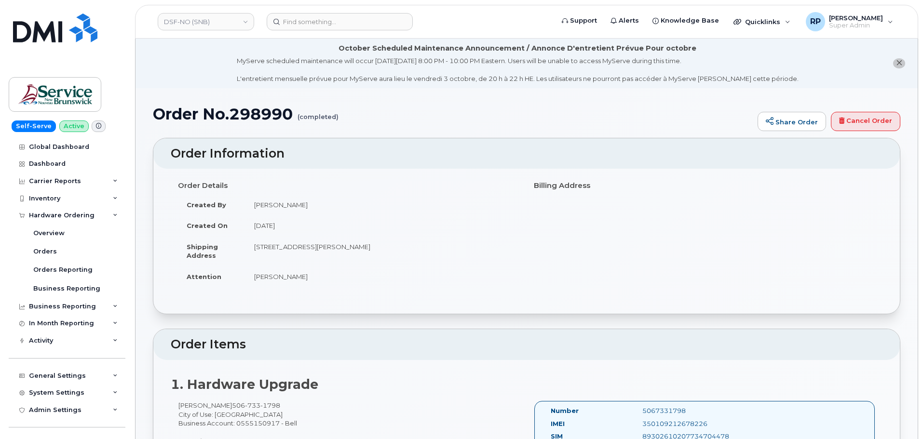
scroll to position [81, 0]
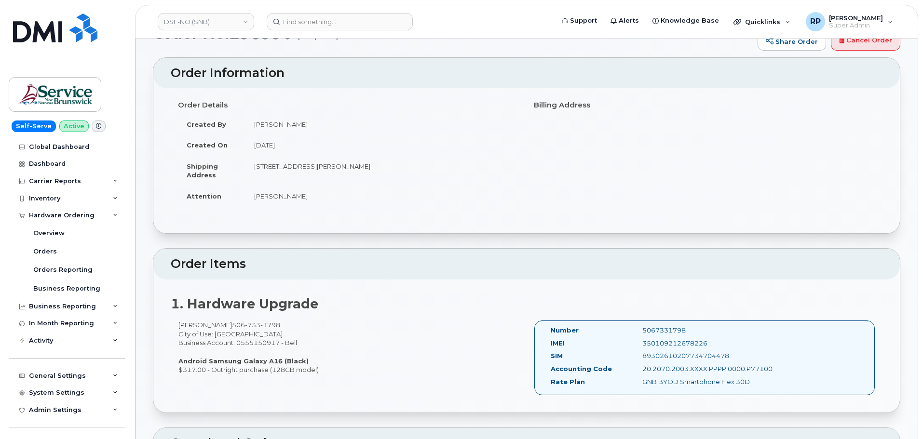
click at [453, 383] on div "[PERSON_NAME] [PHONE_NUMBER] City of Use: [GEOGRAPHIC_DATA] Business Account: 0…" at bounding box center [527, 362] width 712 height 83
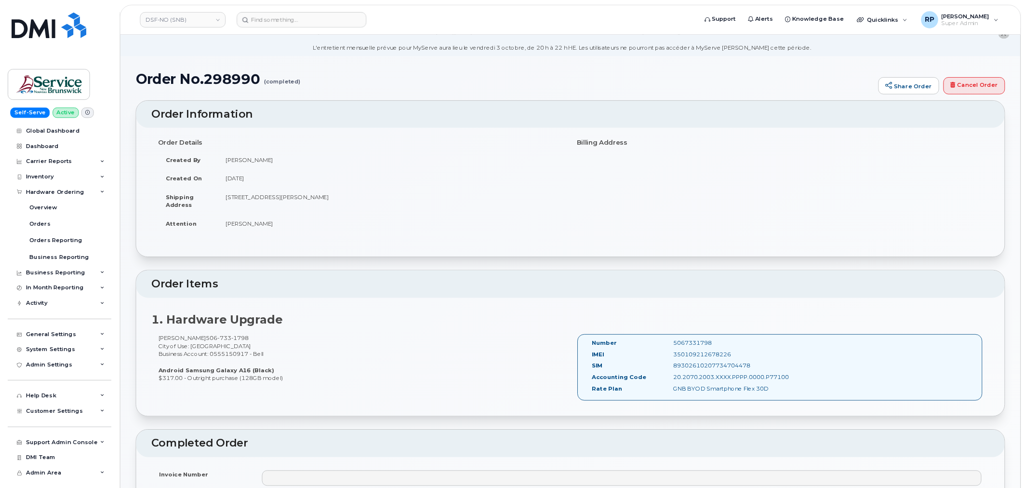
scroll to position [0, 0]
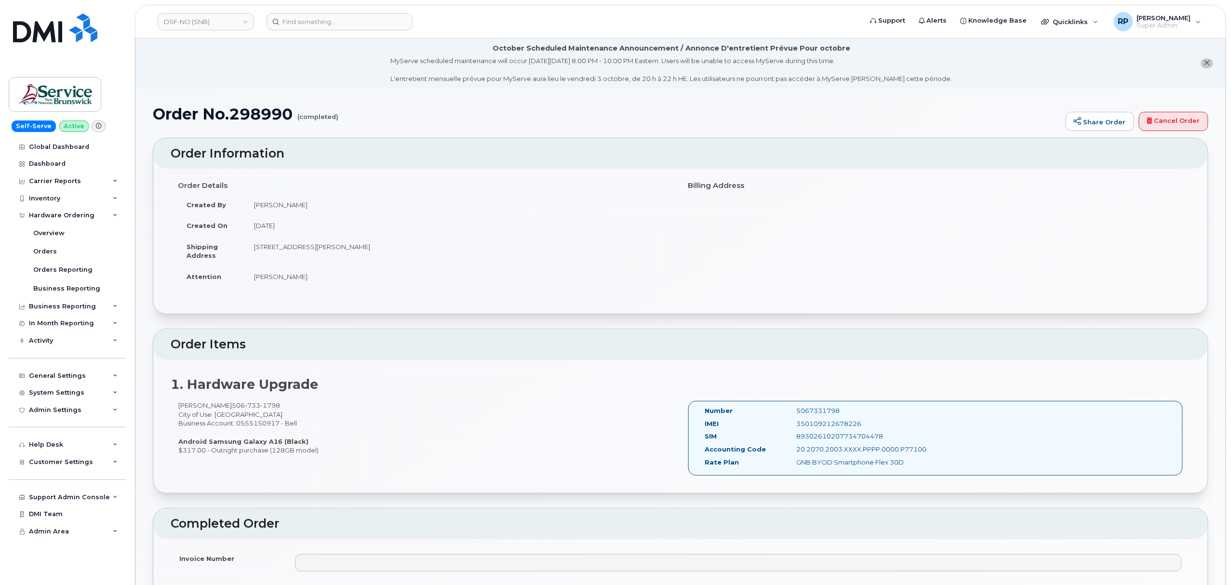
click at [471, 299] on div "Order Details Created By Marc-Andre Laforge Created On August 22, 2025 Shipping…" at bounding box center [680, 241] width 1055 height 145
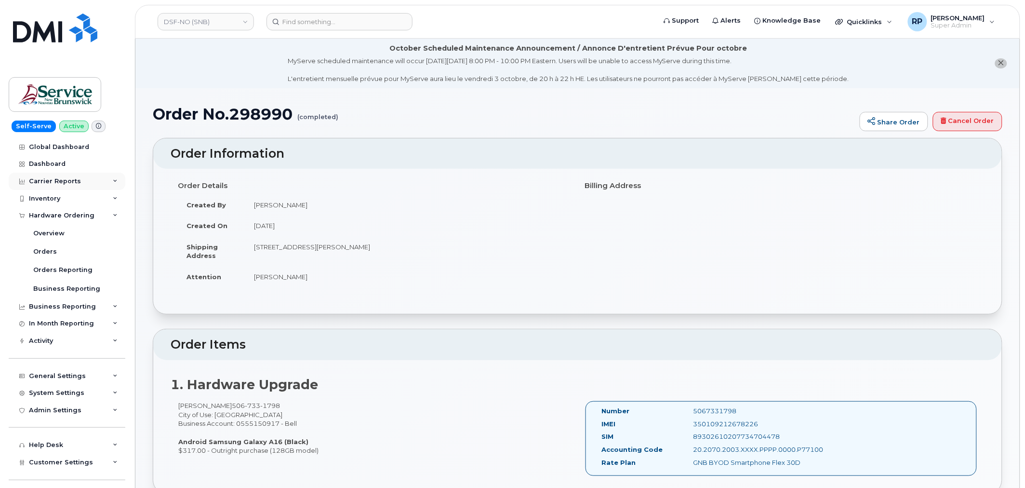
click at [78, 181] on div "Carrier Reports" at bounding box center [67, 181] width 117 height 17
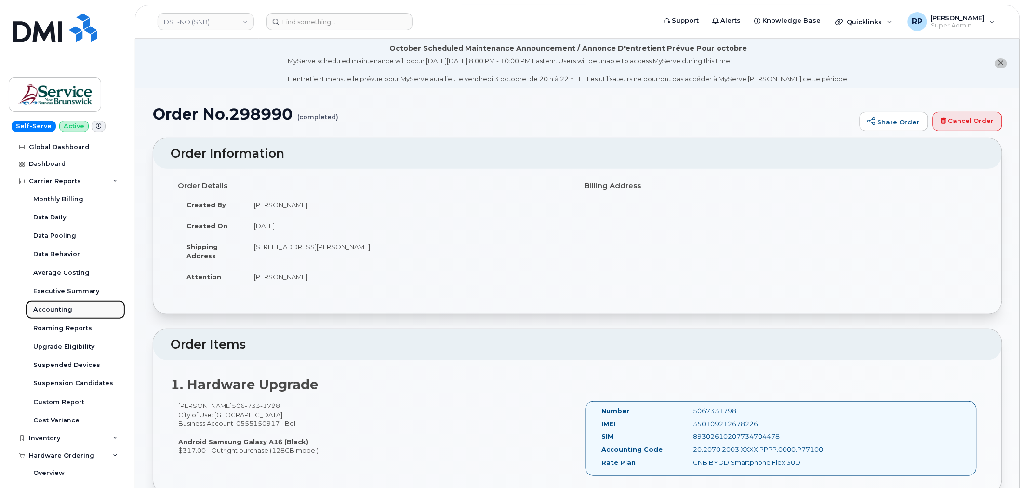
click at [50, 306] on div "Accounting" at bounding box center [52, 309] width 39 height 9
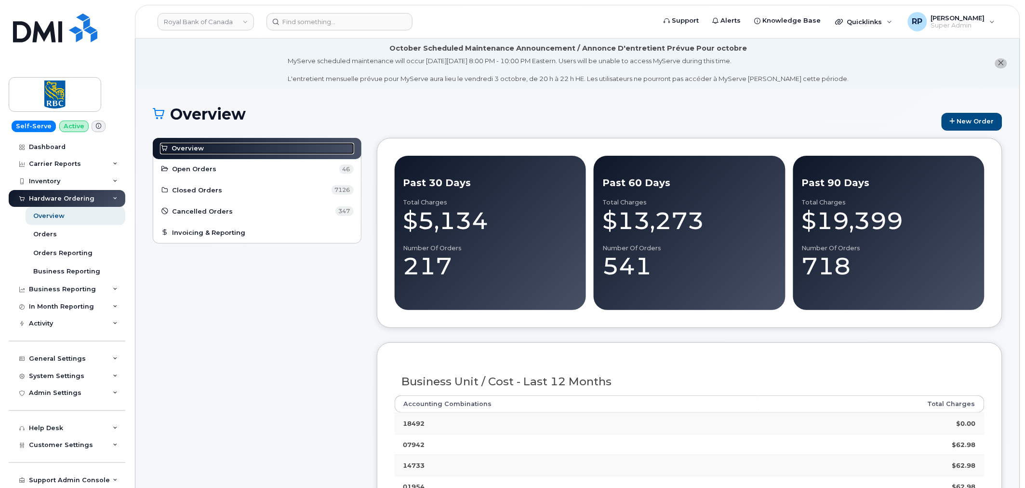
click at [201, 148] on span "Overview" at bounding box center [188, 148] width 32 height 9
click at [56, 238] on link "Orders" at bounding box center [76, 234] width 100 height 18
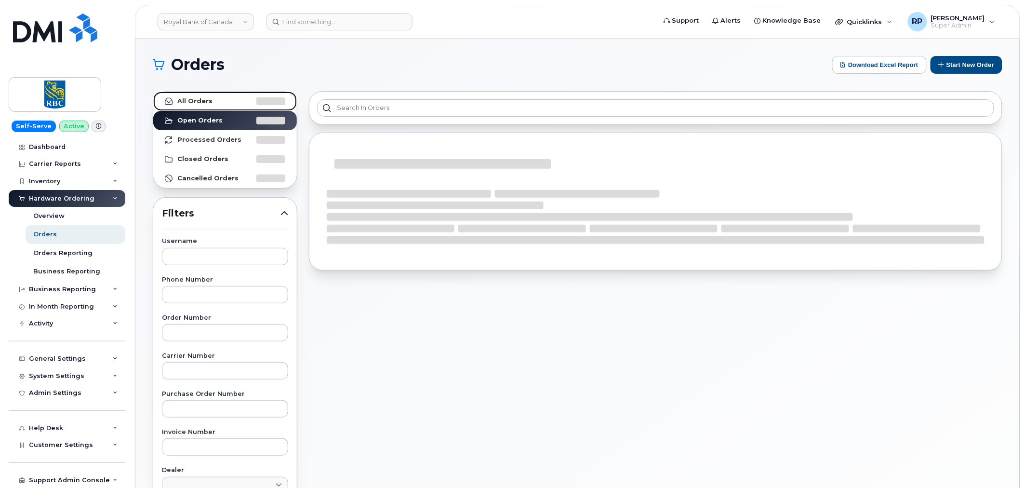
click at [201, 98] on strong "All Orders" at bounding box center [194, 101] width 35 height 8
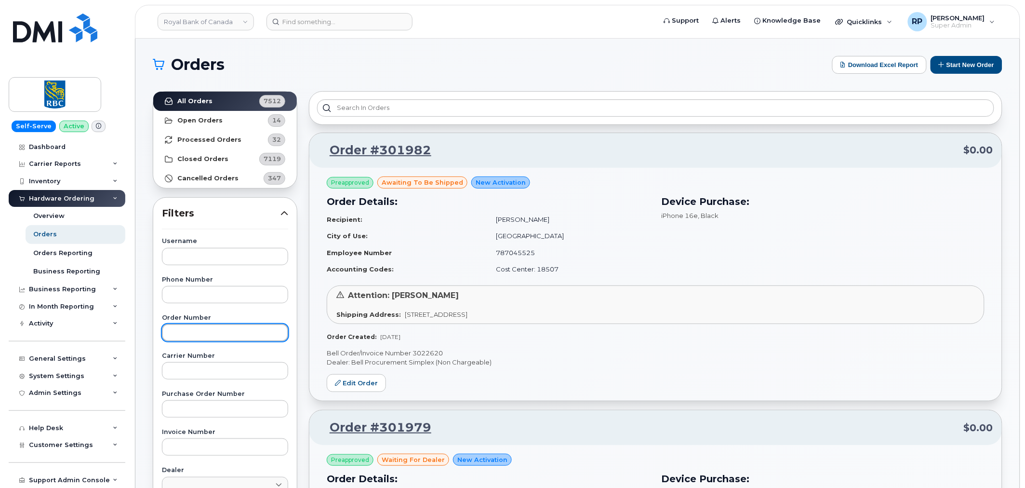
click at [201, 334] on input "text" at bounding box center [225, 332] width 126 height 17
type input "2701985"
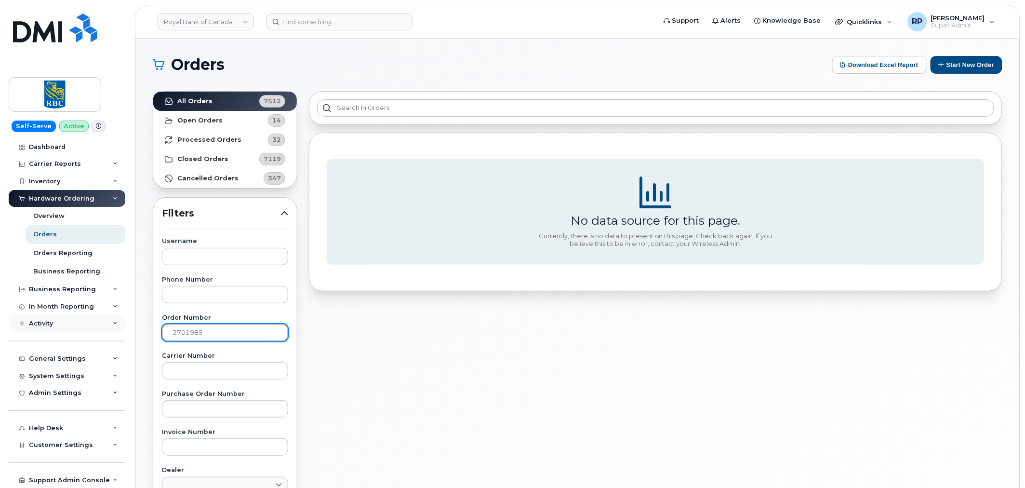
drag, startPoint x: 128, startPoint y: 332, endPoint x: 110, endPoint y: 332, distance: 18.3
click at [135, 332] on div "Royal Bank of Canada Support Alerts Knowledge Base Quicklinks Suspend / Cancel …" at bounding box center [577, 407] width 885 height 736
click at [184, 365] on input "text" at bounding box center [225, 370] width 126 height 17
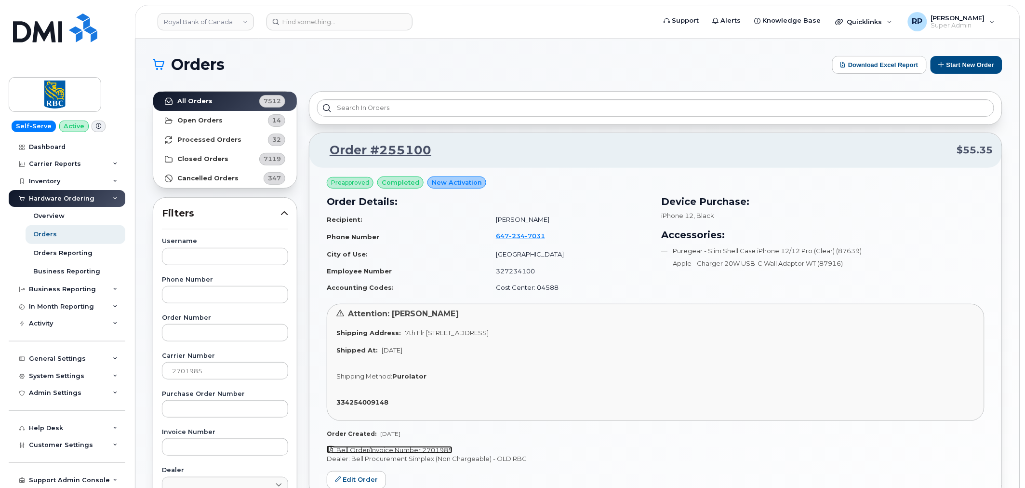
click at [409, 449] on link "Bell Order/Invoice Number 2701985" at bounding box center [390, 450] width 126 height 8
drag, startPoint x: 224, startPoint y: 372, endPoint x: 124, endPoint y: 369, distance: 99.8
click at [135, 369] on div "Royal Bank of Canada Support Alerts Knowledge Base Quicklinks Suspend / Cancel …" at bounding box center [577, 407] width 885 height 736
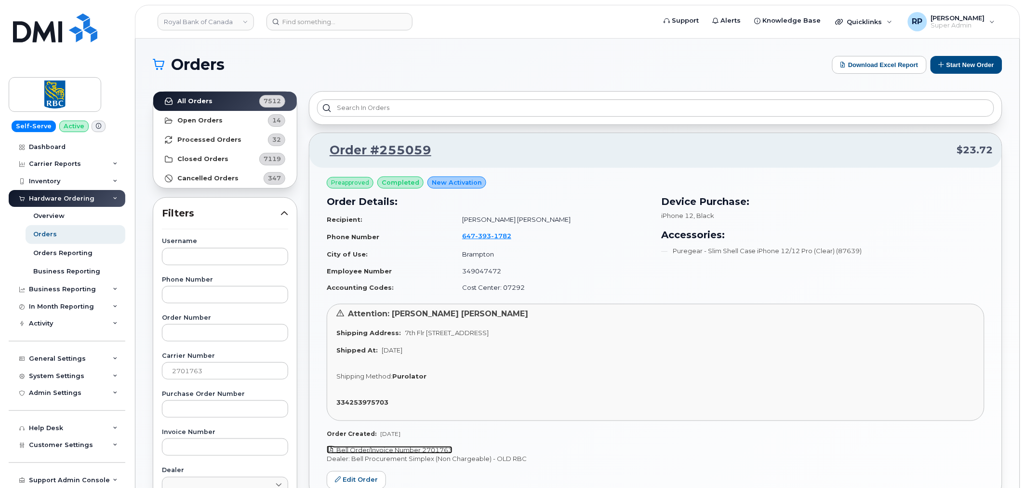
click at [373, 449] on link "Bell Order/Invoice Number 2701763" at bounding box center [390, 450] width 126 height 8
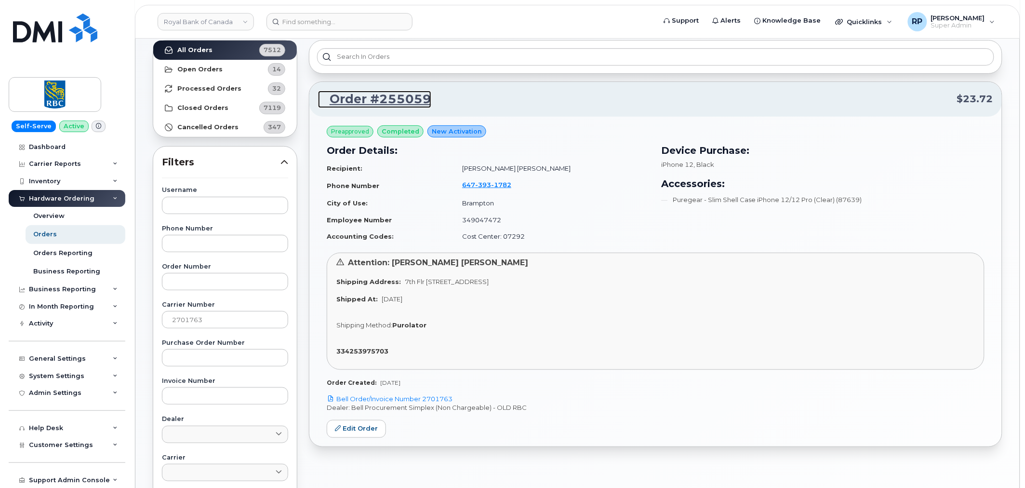
scroll to position [89, 0]
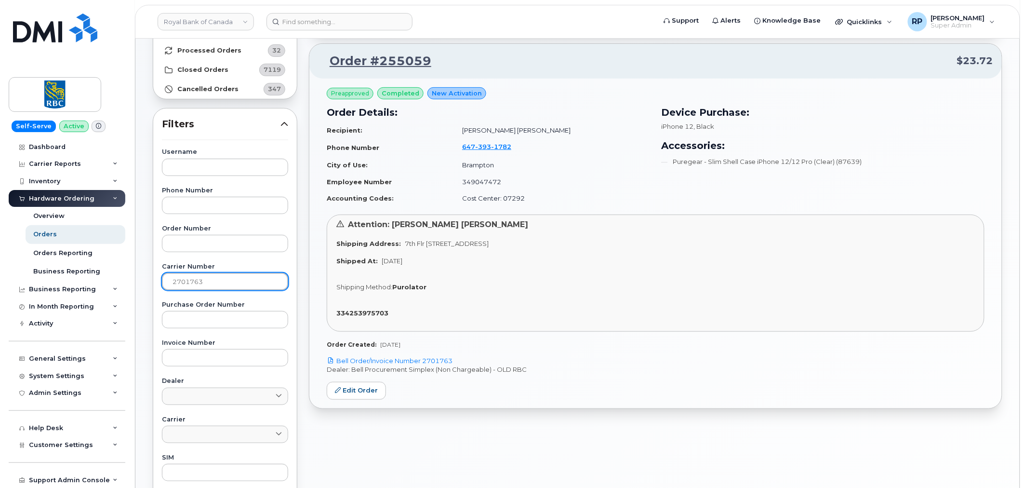
drag, startPoint x: 210, startPoint y: 280, endPoint x: 132, endPoint y: 285, distance: 78.3
click at [132, 285] on body "Royal Bank of Canada Support Alerts Knowledge Base Quicklinks Suspend / Cancel …" at bounding box center [512, 313] width 1025 height 805
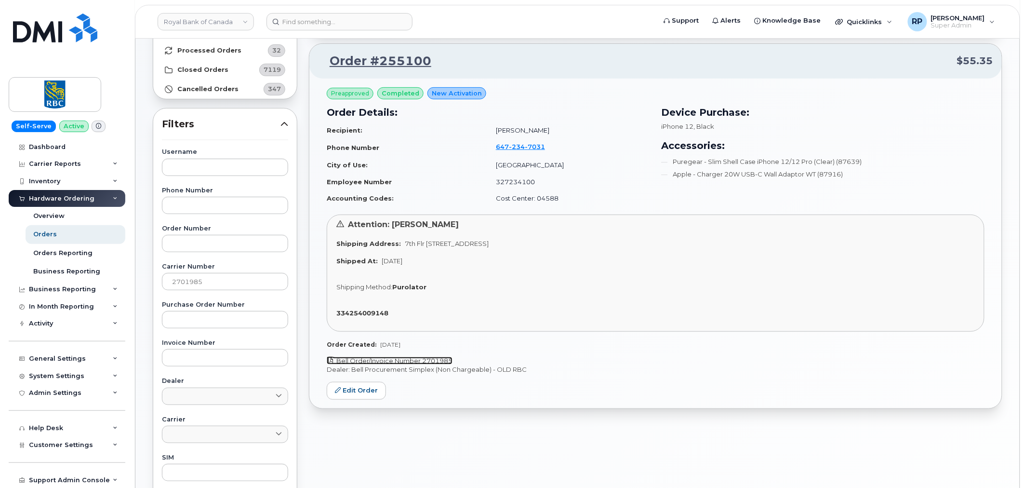
click at [408, 360] on link "Bell Order/Invoice Number 2701985" at bounding box center [390, 361] width 126 height 8
drag, startPoint x: 215, startPoint y: 282, endPoint x: 127, endPoint y: 283, distance: 88.2
click at [135, 283] on div "Royal Bank of Canada Support Alerts Knowledge Base Quicklinks Suspend / Cancel …" at bounding box center [577, 317] width 885 height 736
type input "2701406"
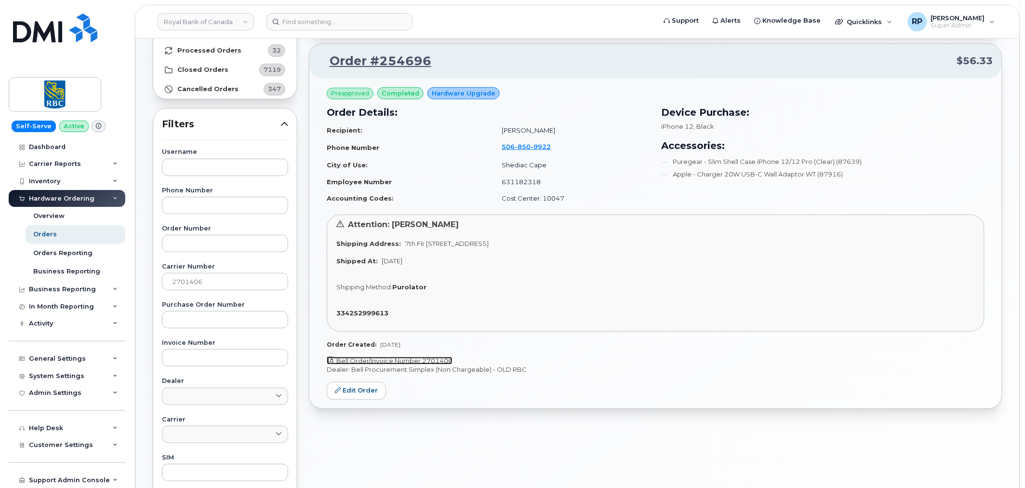
click at [402, 358] on link "Bell Order/Invoice Number 2701406" at bounding box center [390, 361] width 126 height 8
drag, startPoint x: 227, startPoint y: 280, endPoint x: 143, endPoint y: 281, distance: 84.4
click at [143, 281] on div "Orders Download Excel Report Start New Order All Orders 7512 Open Orders 14 Pro…" at bounding box center [577, 317] width 885 height 736
click at [217, 315] on input "text" at bounding box center [225, 319] width 126 height 17
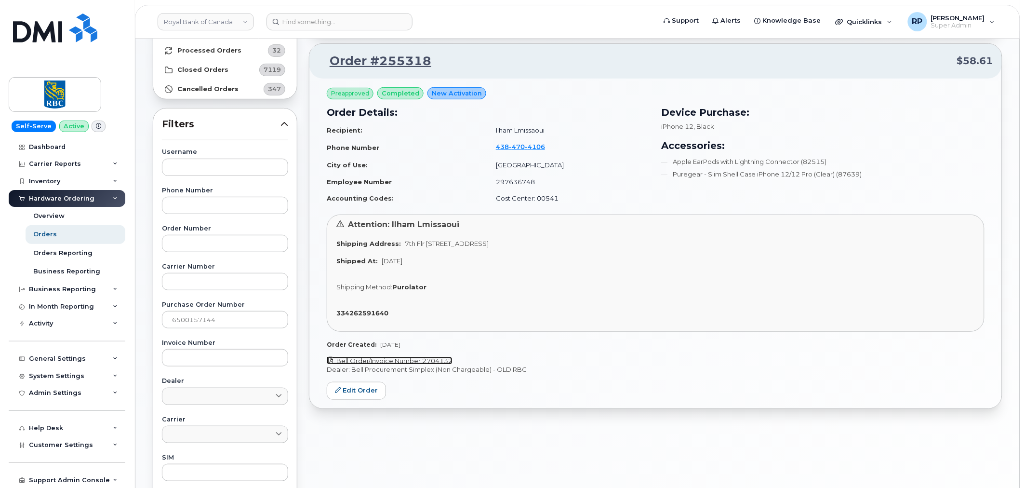
click at [383, 360] on link "Bell Order/Invoice Number 2704132" at bounding box center [390, 361] width 126 height 8
drag, startPoint x: 235, startPoint y: 324, endPoint x: 113, endPoint y: 337, distance: 123.1
click at [135, 337] on div "Royal Bank of Canada Support Alerts Knowledge Base Quicklinks Suspend / Cancel …" at bounding box center [577, 317] width 885 height 736
click at [396, 362] on link "Bell Order/Invoice Number 2704419" at bounding box center [390, 361] width 126 height 8
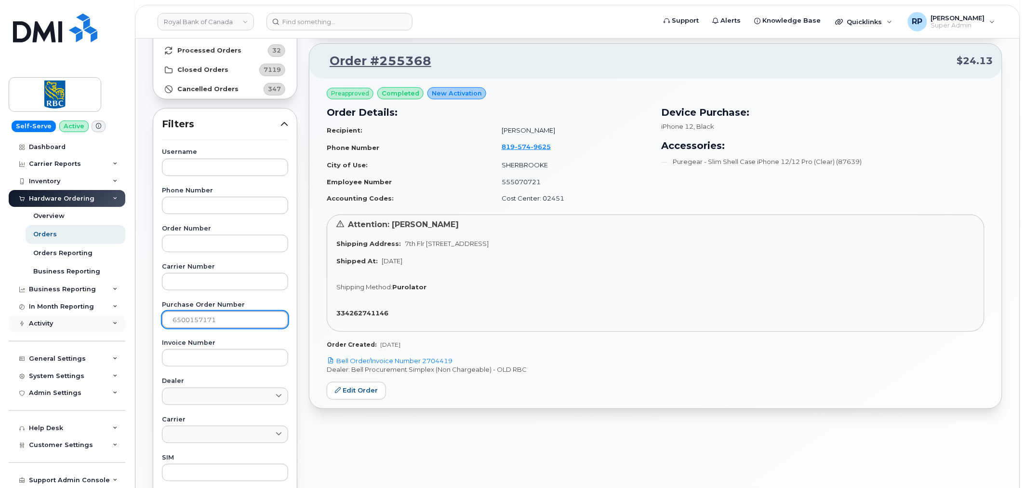
drag, startPoint x: 246, startPoint y: 323, endPoint x: 118, endPoint y: 320, distance: 127.8
click at [135, 320] on div "Royal Bank of Canada Support Alerts Knowledge Base Quicklinks Suspend / Cancel …" at bounding box center [577, 317] width 885 height 736
type input "1"
type input "6500157172"
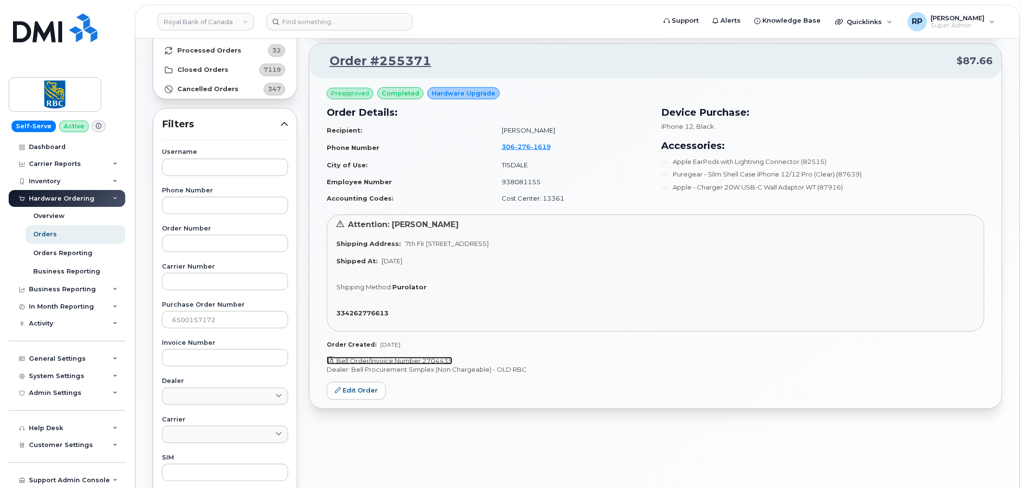
click at [419, 358] on link "Bell Order/Invoice Number 2704435" at bounding box center [390, 361] width 126 height 8
